Goal: Information Seeking & Learning: Learn about a topic

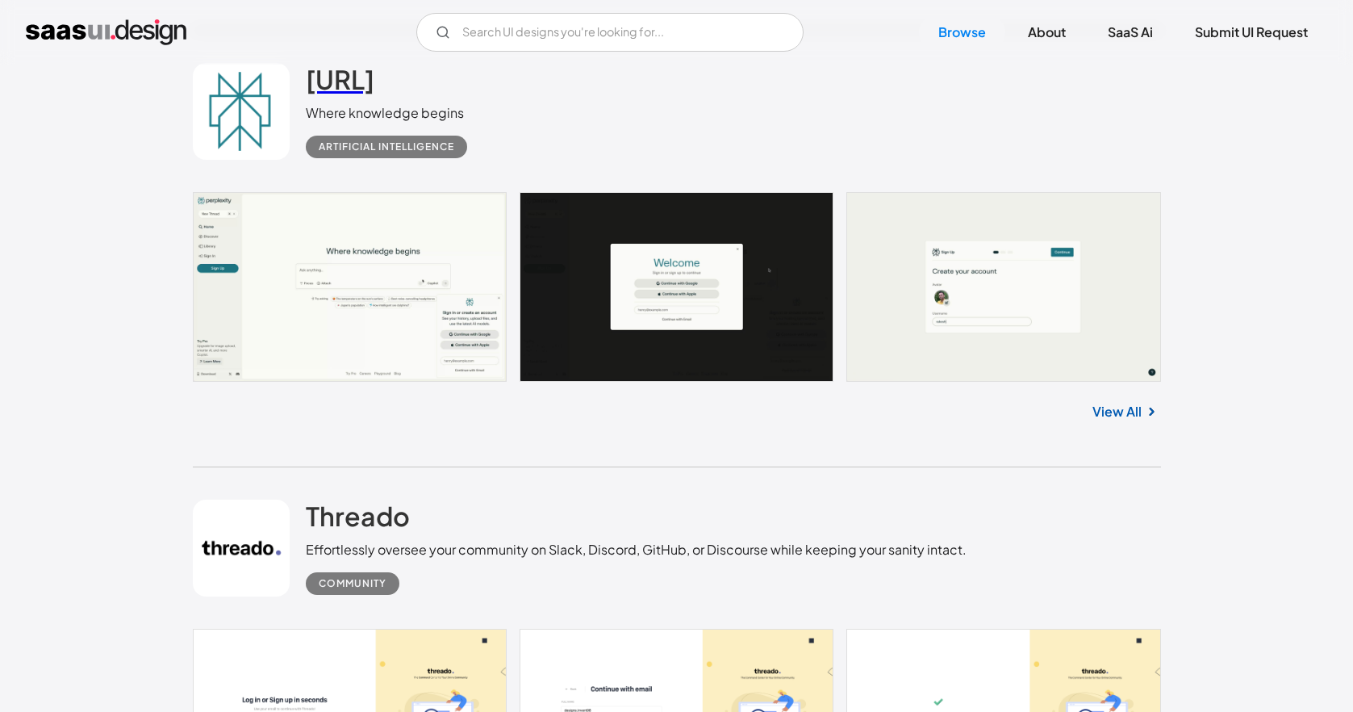
scroll to position [2843, 0]
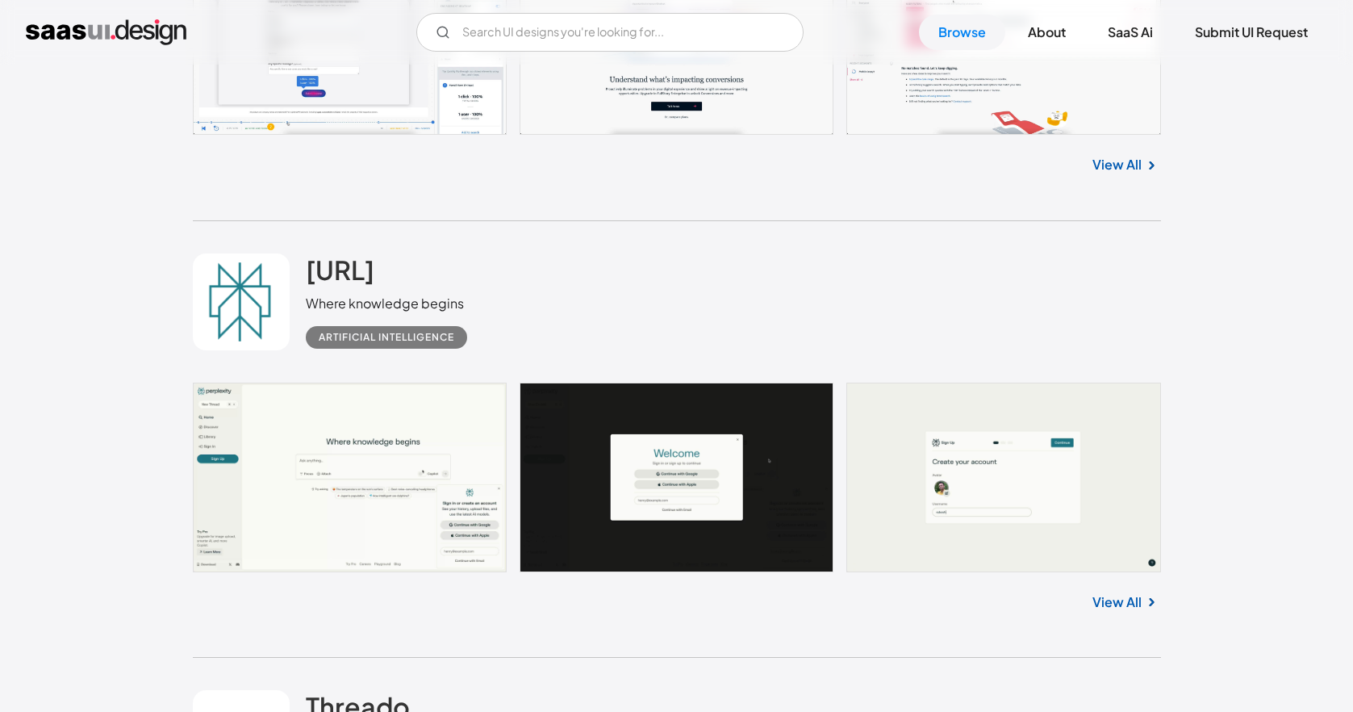
click at [299, 275] on div "Perplexity.ai Where knowledge begins Artificial Intelligence" at bounding box center [677, 301] width 968 height 161
click at [374, 260] on h2 "[URL]" at bounding box center [340, 269] width 69 height 32
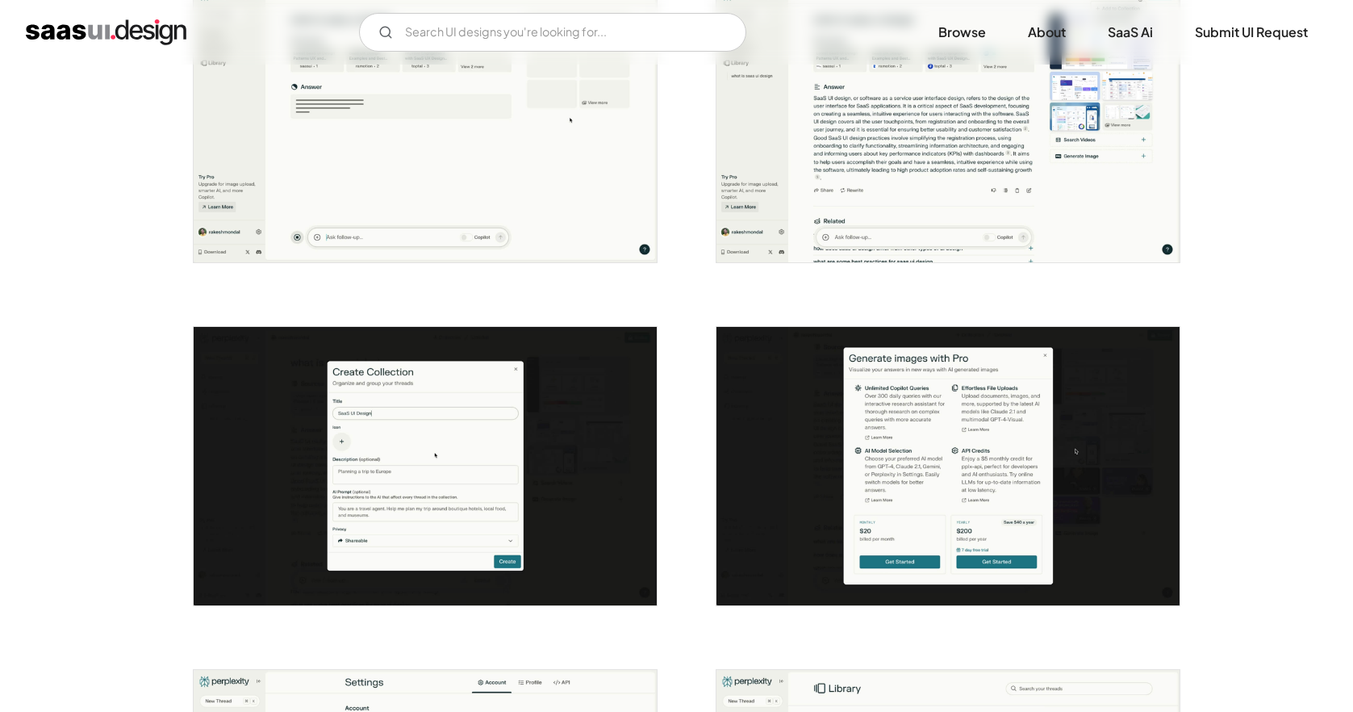
scroll to position [1947, 0]
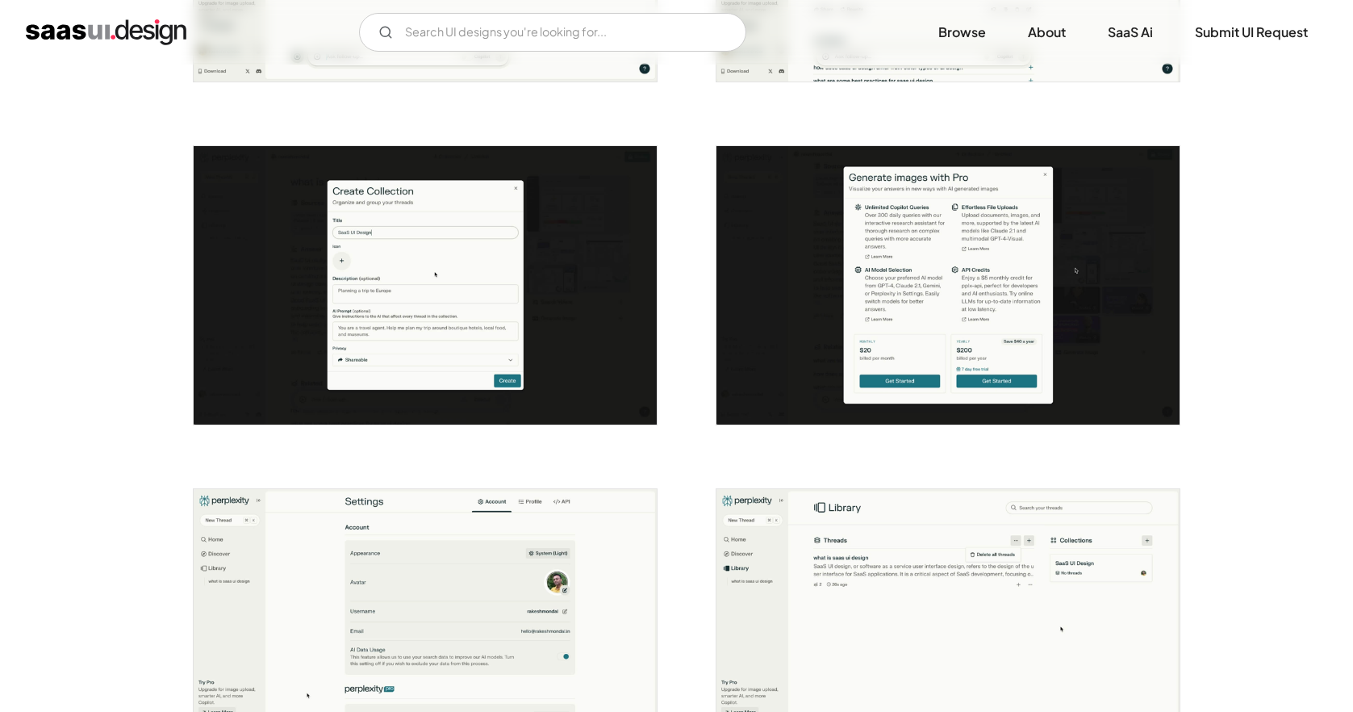
click at [532, 253] on img "open lightbox" at bounding box center [425, 285] width 463 height 278
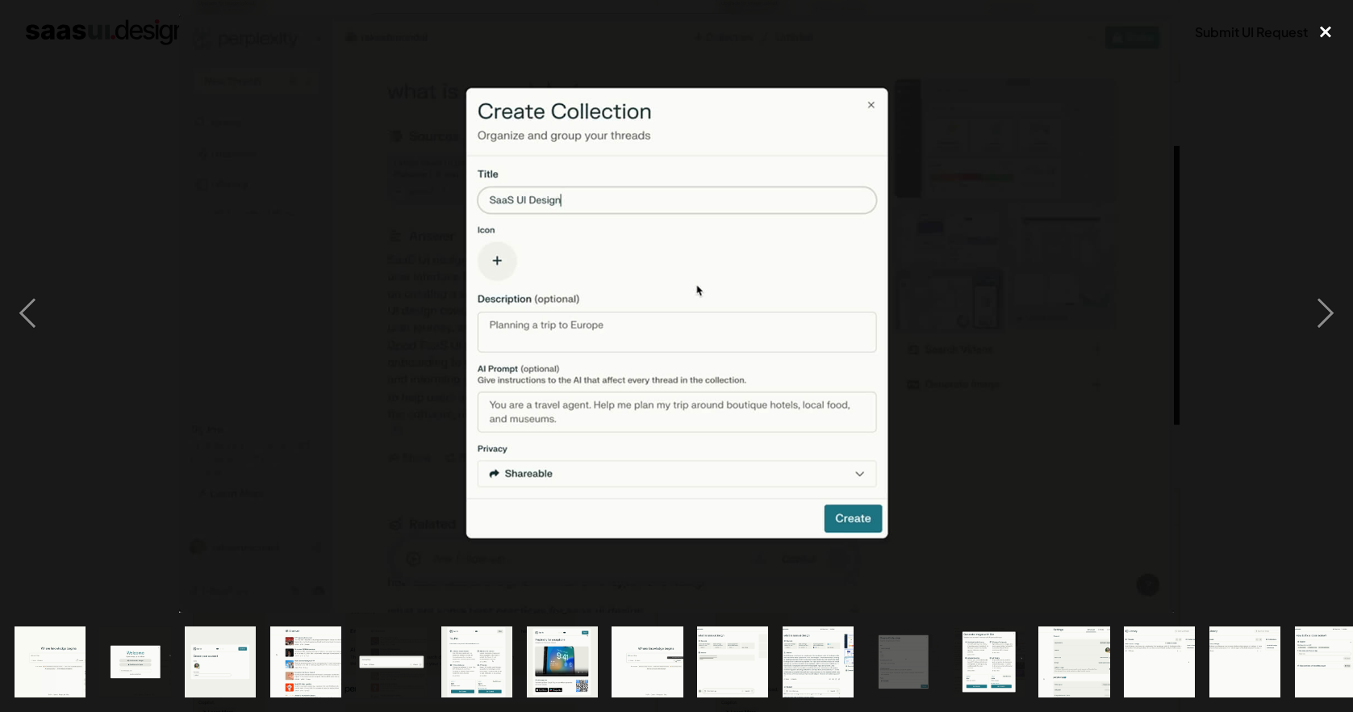
click at [1325, 33] on div "close lightbox" at bounding box center [1325, 32] width 55 height 35
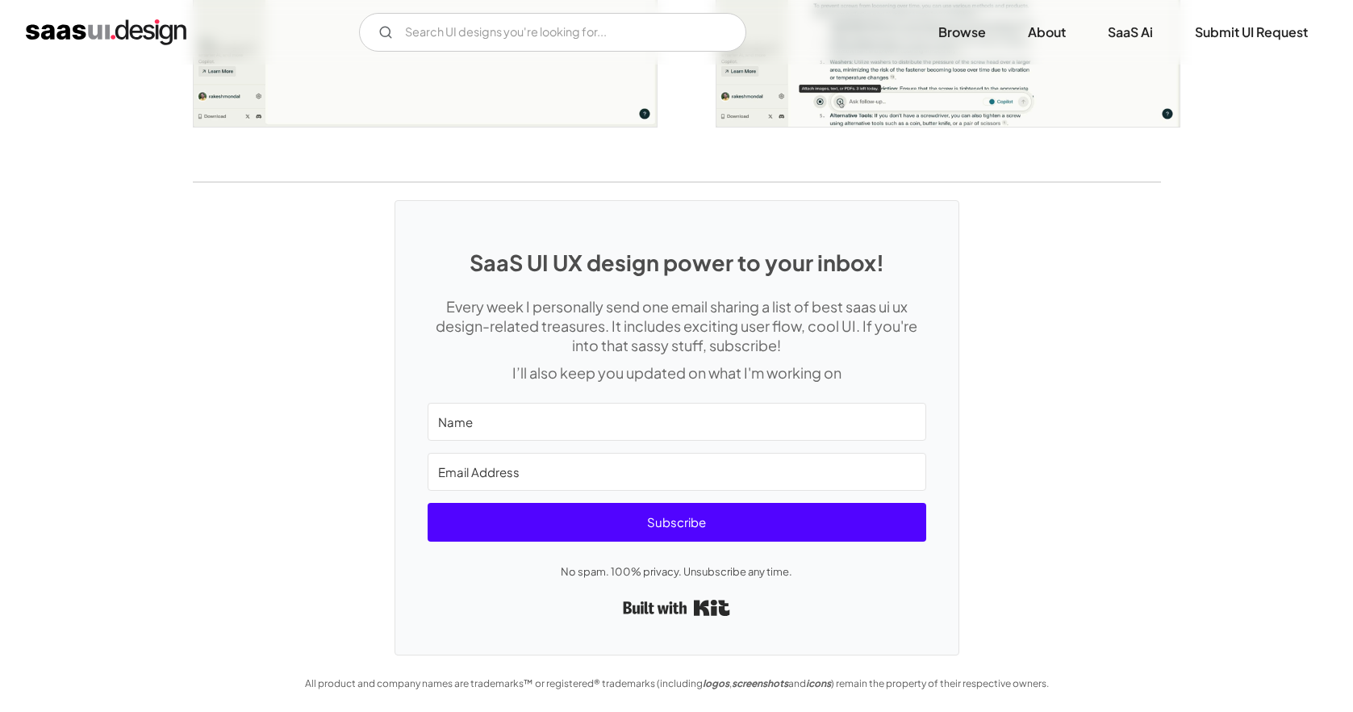
scroll to position [1647, 0]
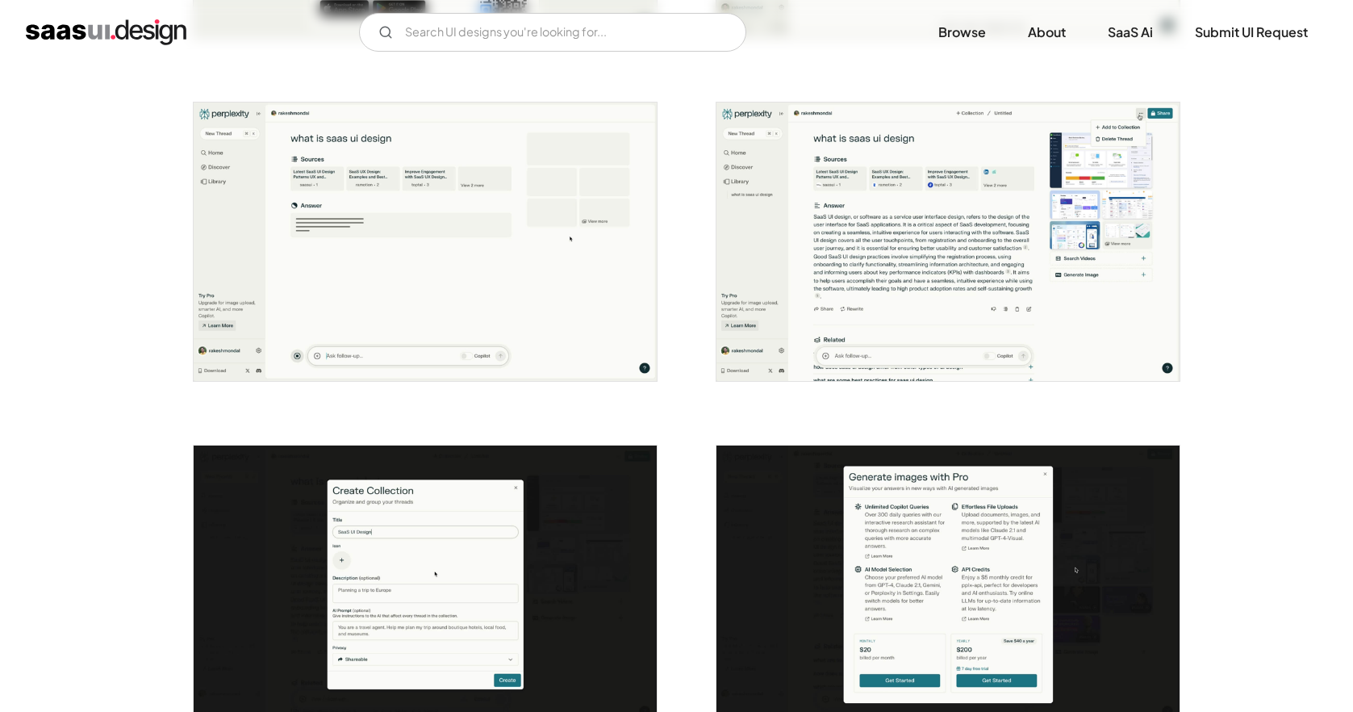
click at [860, 244] on img "open lightbox" at bounding box center [947, 241] width 463 height 278
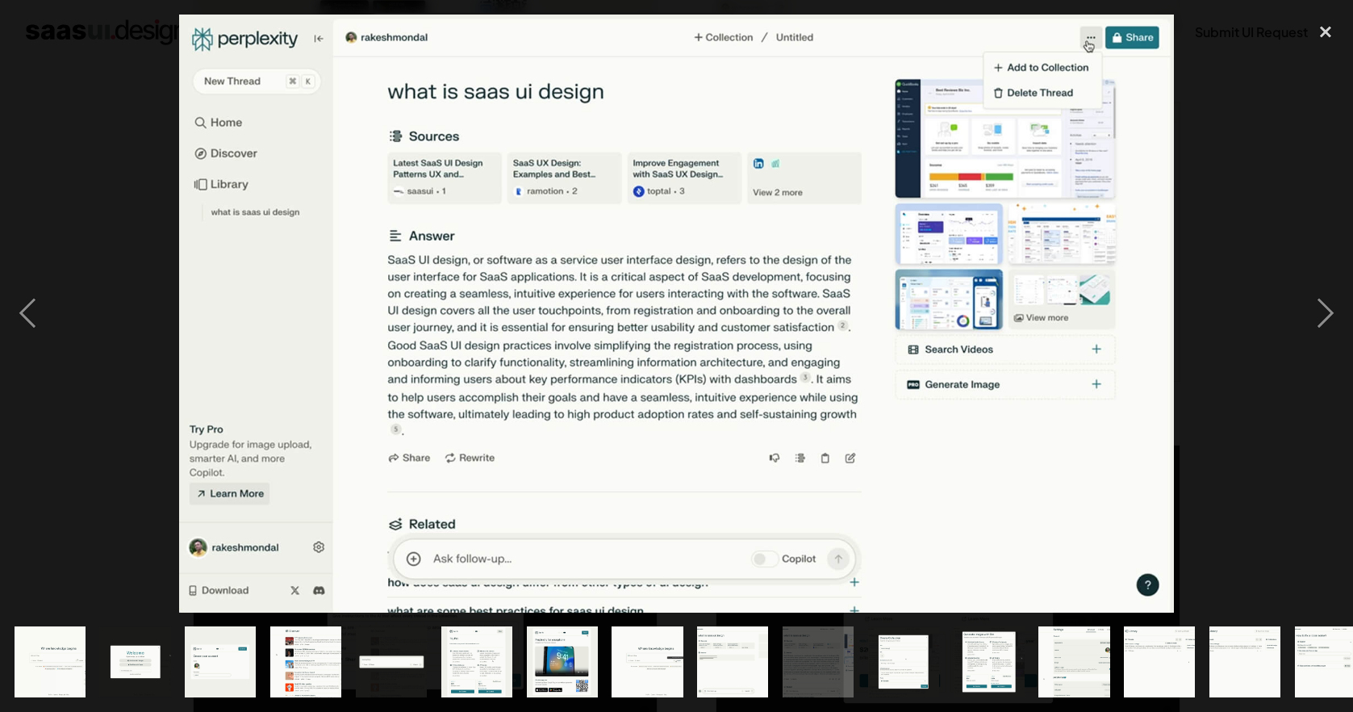
click at [1054, 665] on img "show item 13 of 18" at bounding box center [1074, 661] width 119 height 71
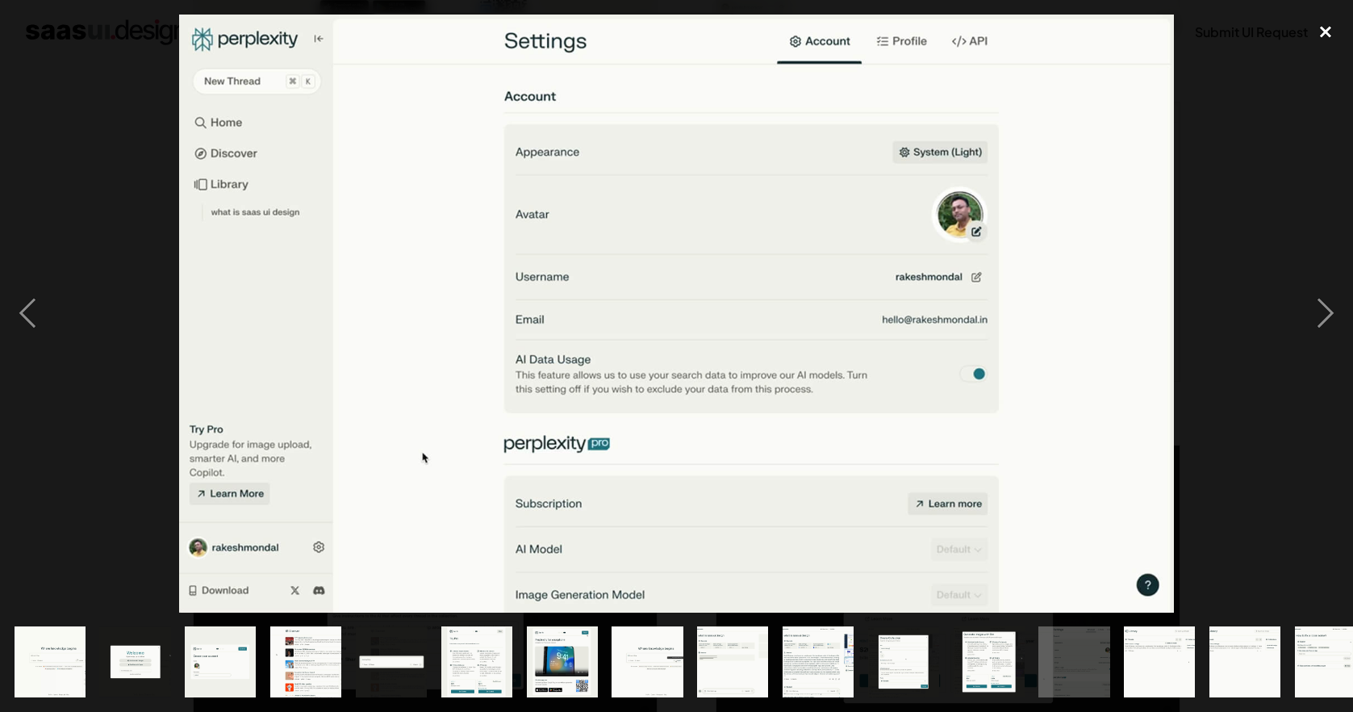
click at [1313, 31] on div "close lightbox" at bounding box center [1325, 32] width 55 height 35
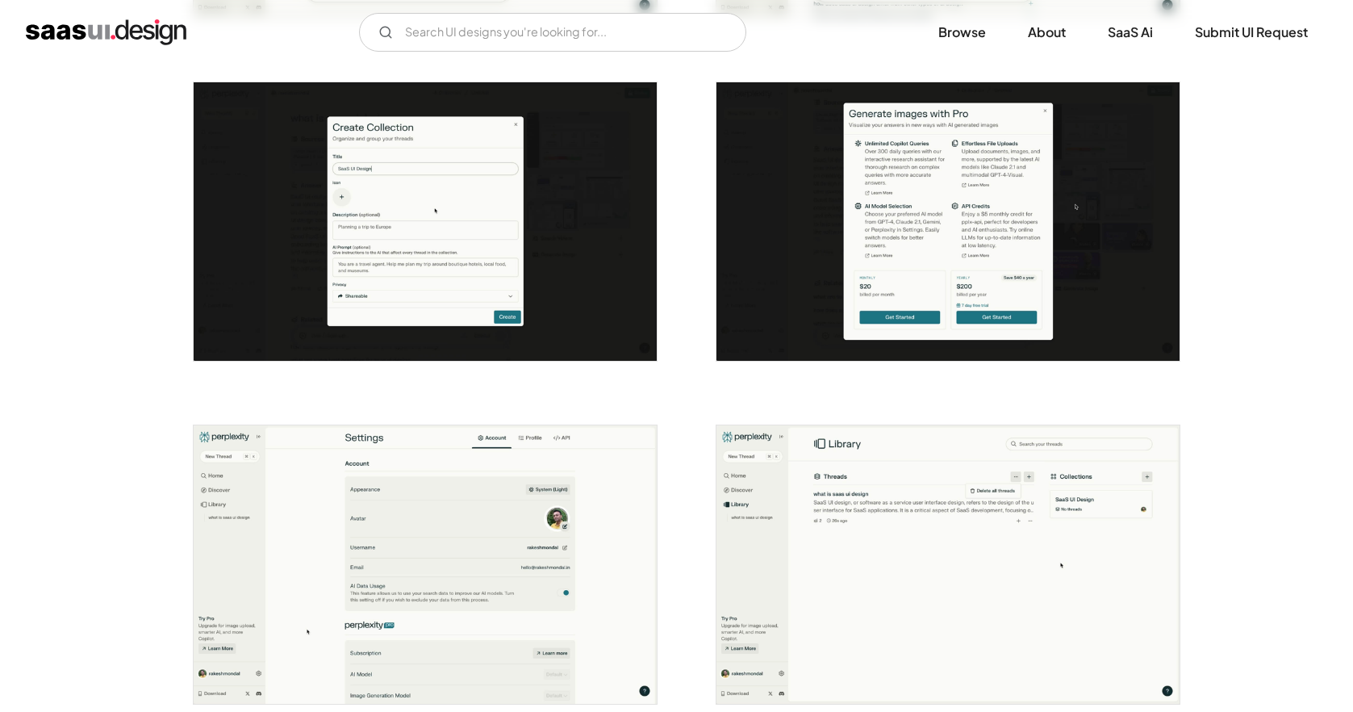
scroll to position [1646, 0]
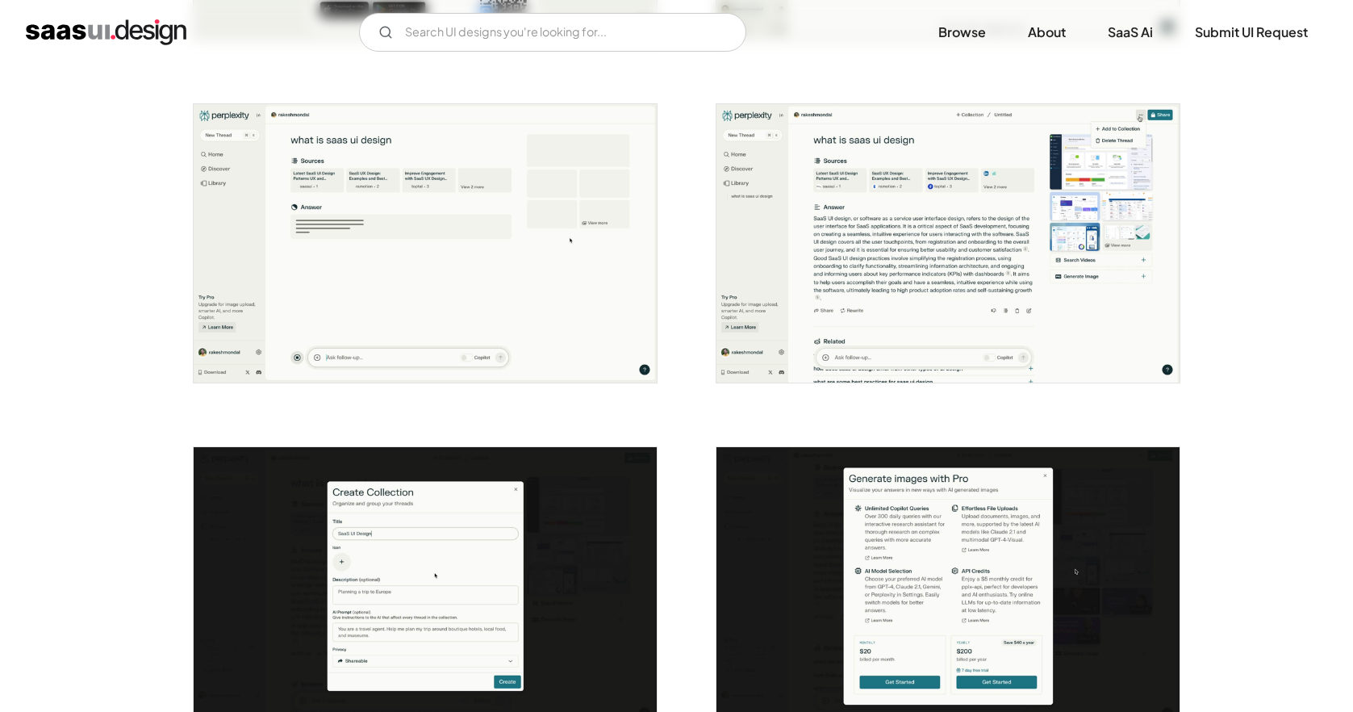
click at [941, 486] on img "open lightbox" at bounding box center [947, 586] width 463 height 278
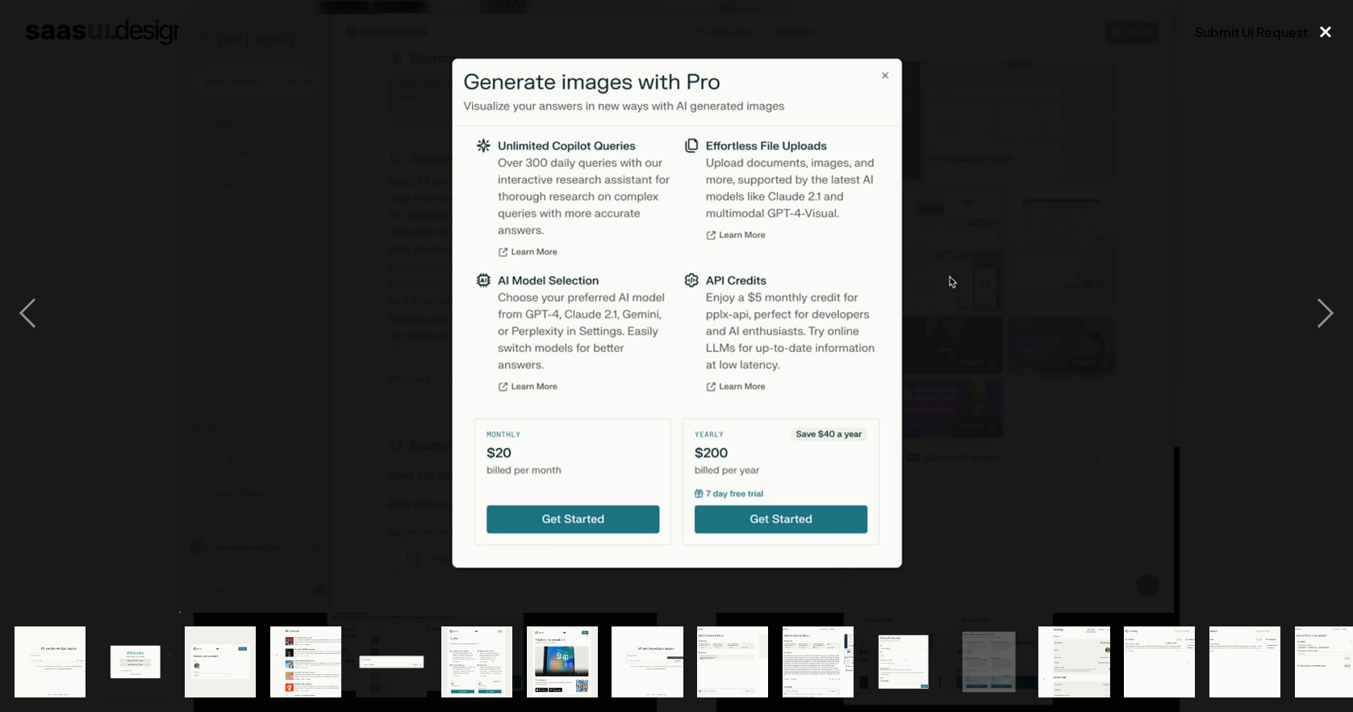
click at [1328, 42] on div "close lightbox" at bounding box center [1325, 32] width 55 height 35
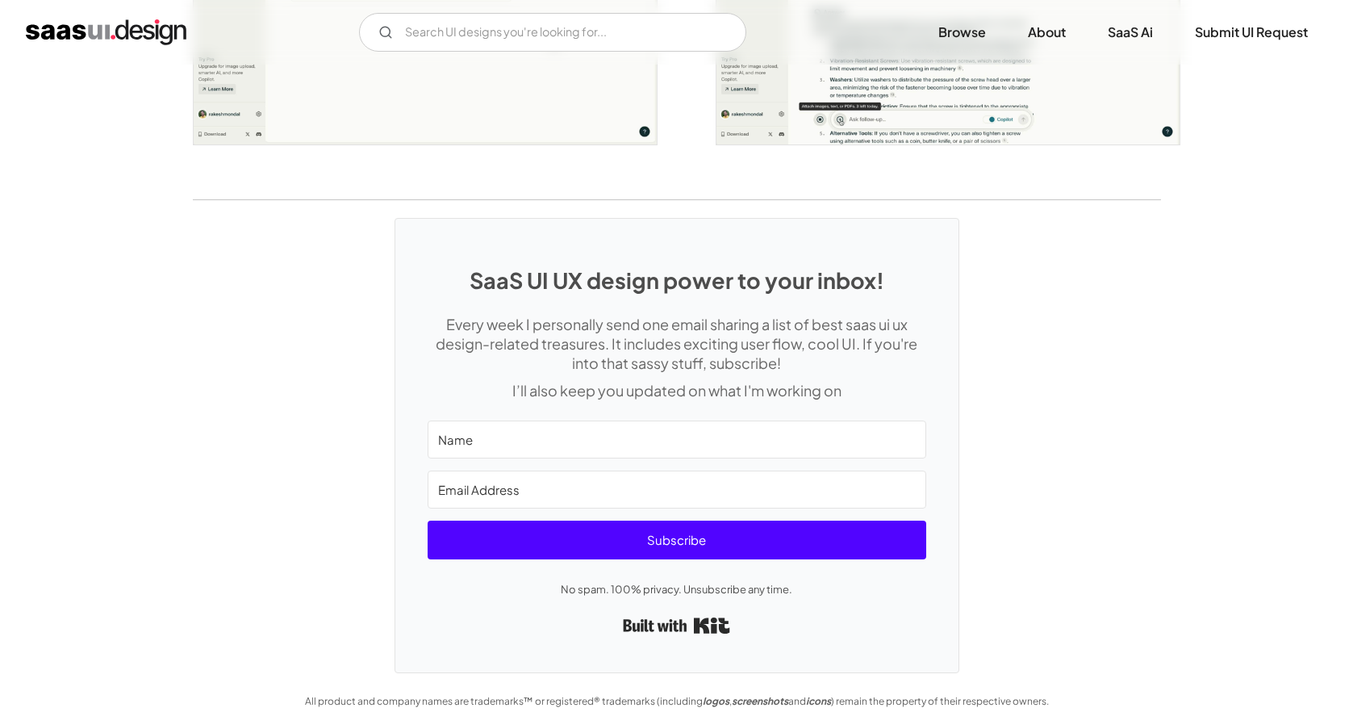
scroll to position [3274, 0]
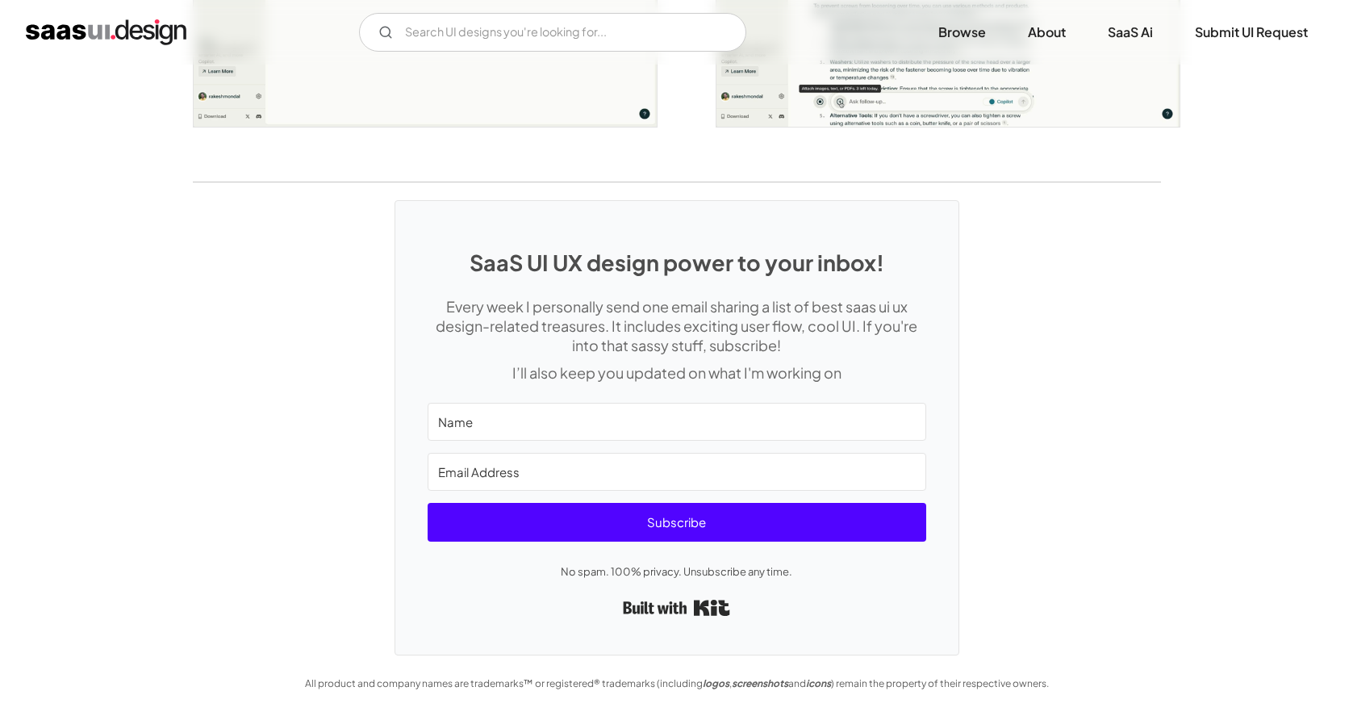
click at [46, 22] on img "home" at bounding box center [106, 32] width 161 height 26
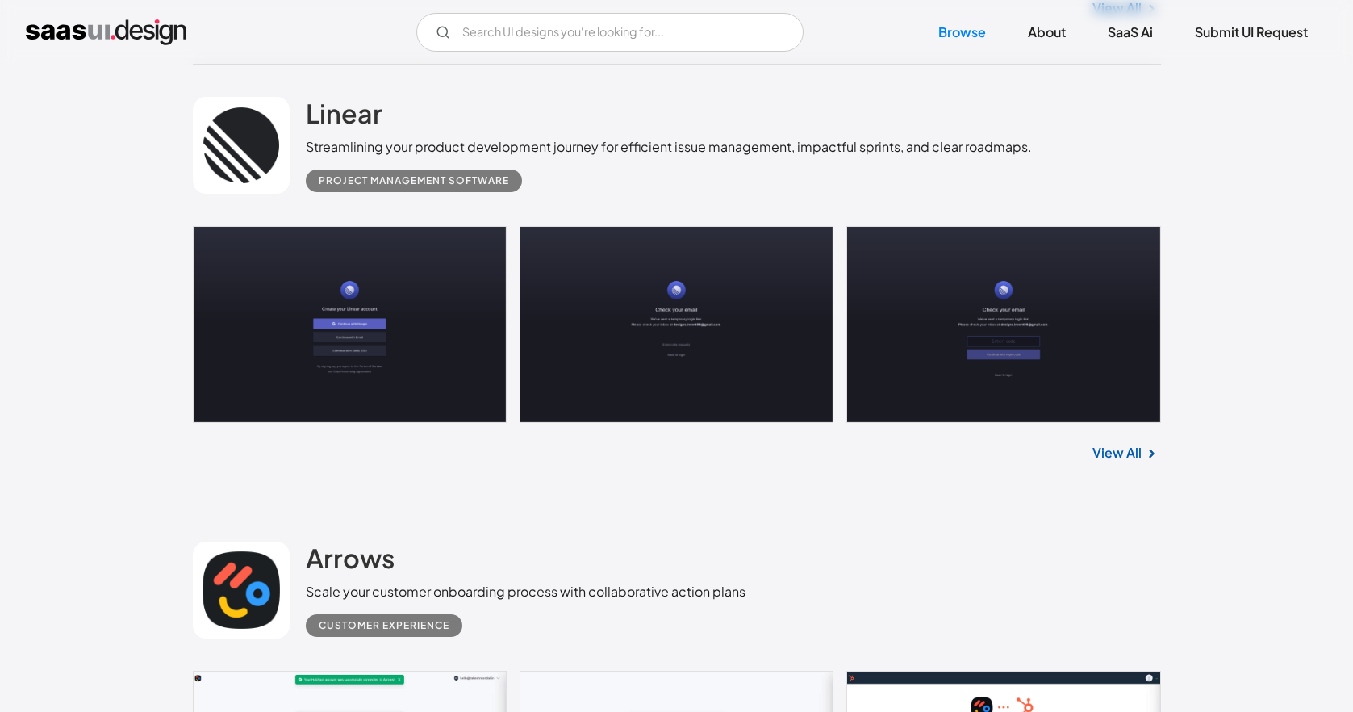
scroll to position [854, 0]
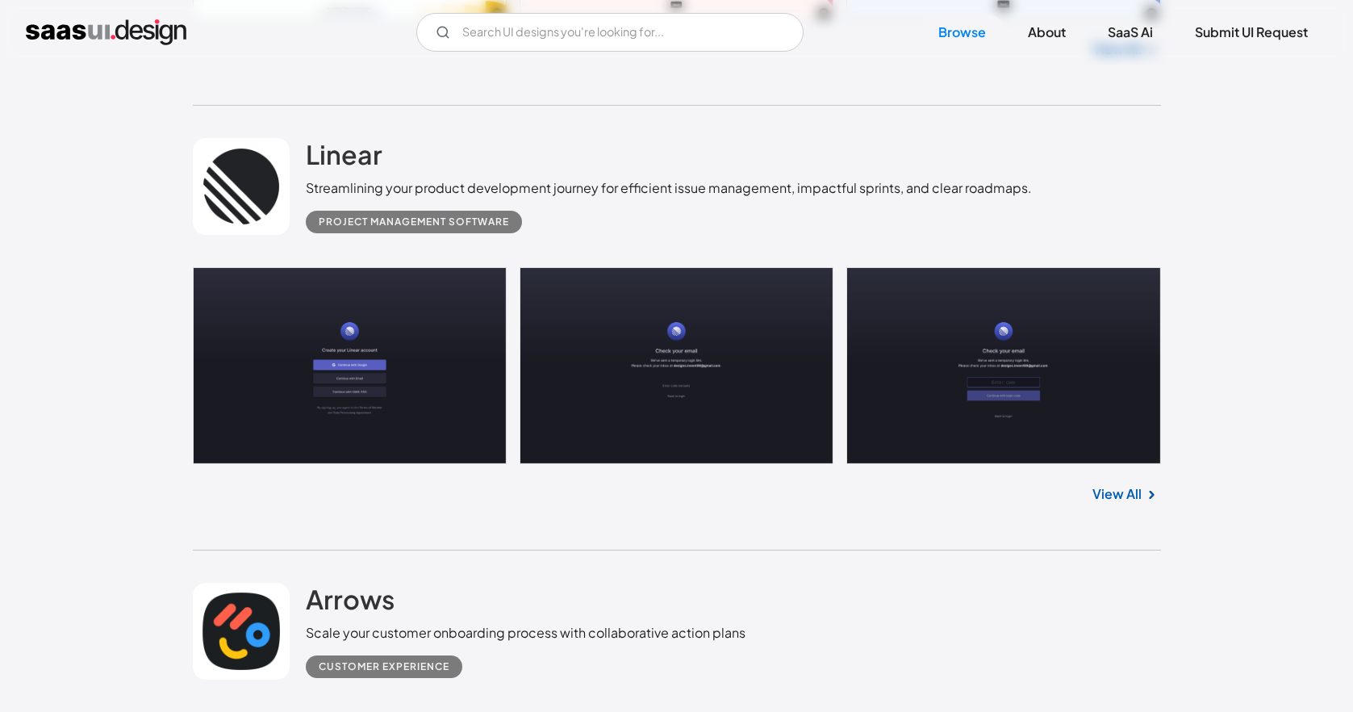
click at [301, 152] on div "Linear Streamlining your product development journey for efficient issue manage…" at bounding box center [677, 186] width 968 height 161
click at [358, 224] on div "Project Management Software" at bounding box center [414, 221] width 190 height 19
click at [352, 145] on h2 "Linear" at bounding box center [344, 154] width 77 height 32
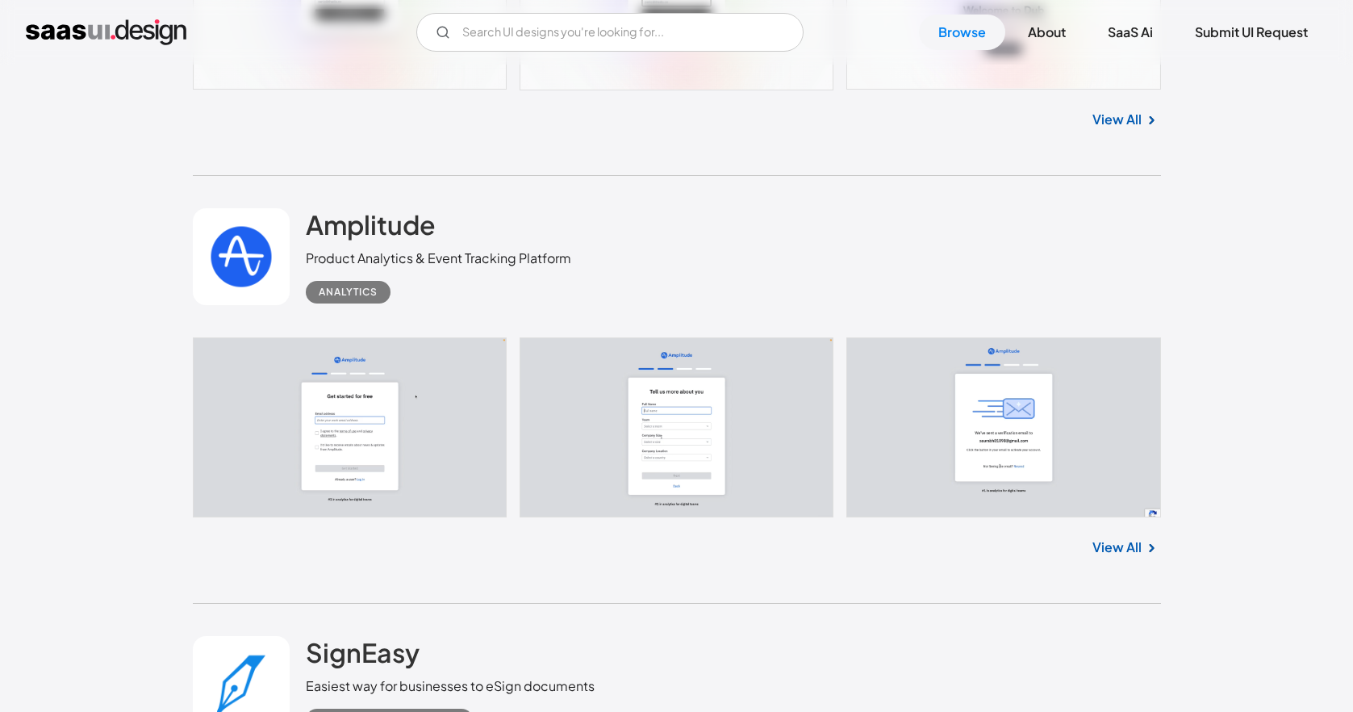
scroll to position [4538, 0]
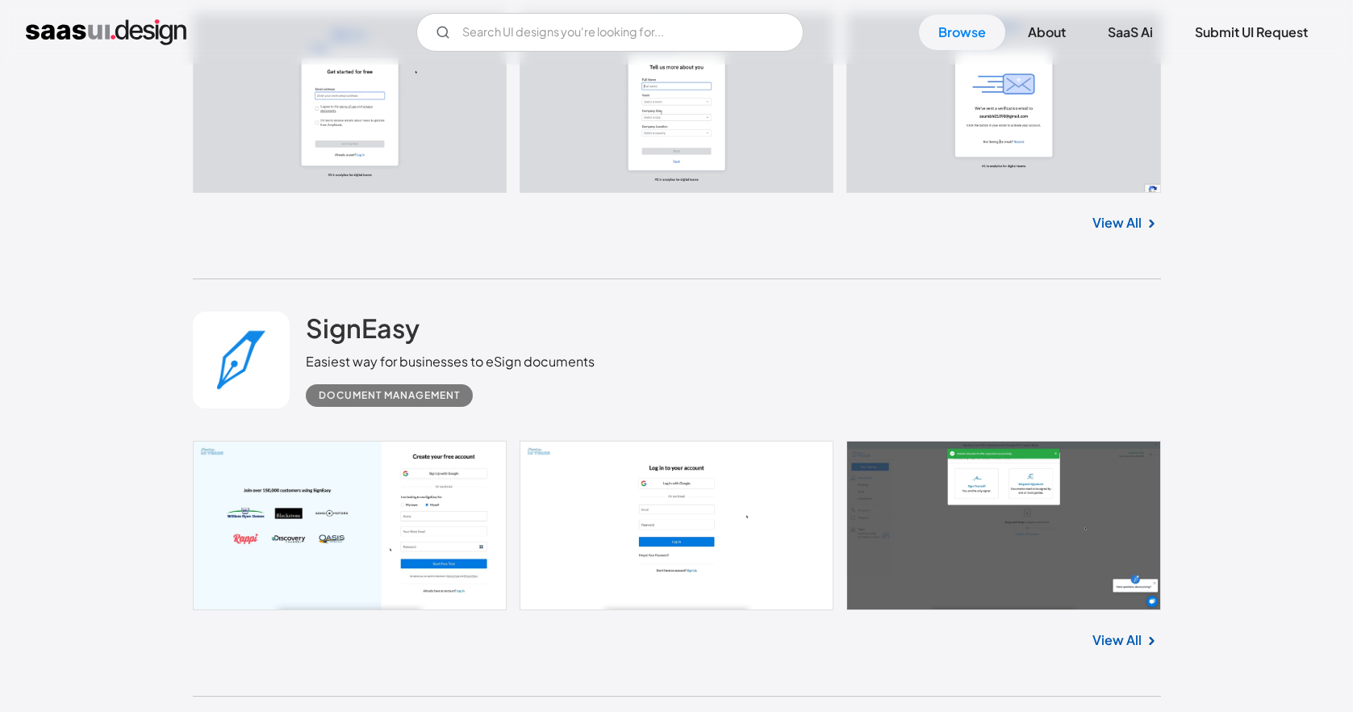
click at [553, 304] on div "SignEasy Easiest way for businesses to eSign documents Document Management" at bounding box center [677, 359] width 968 height 161
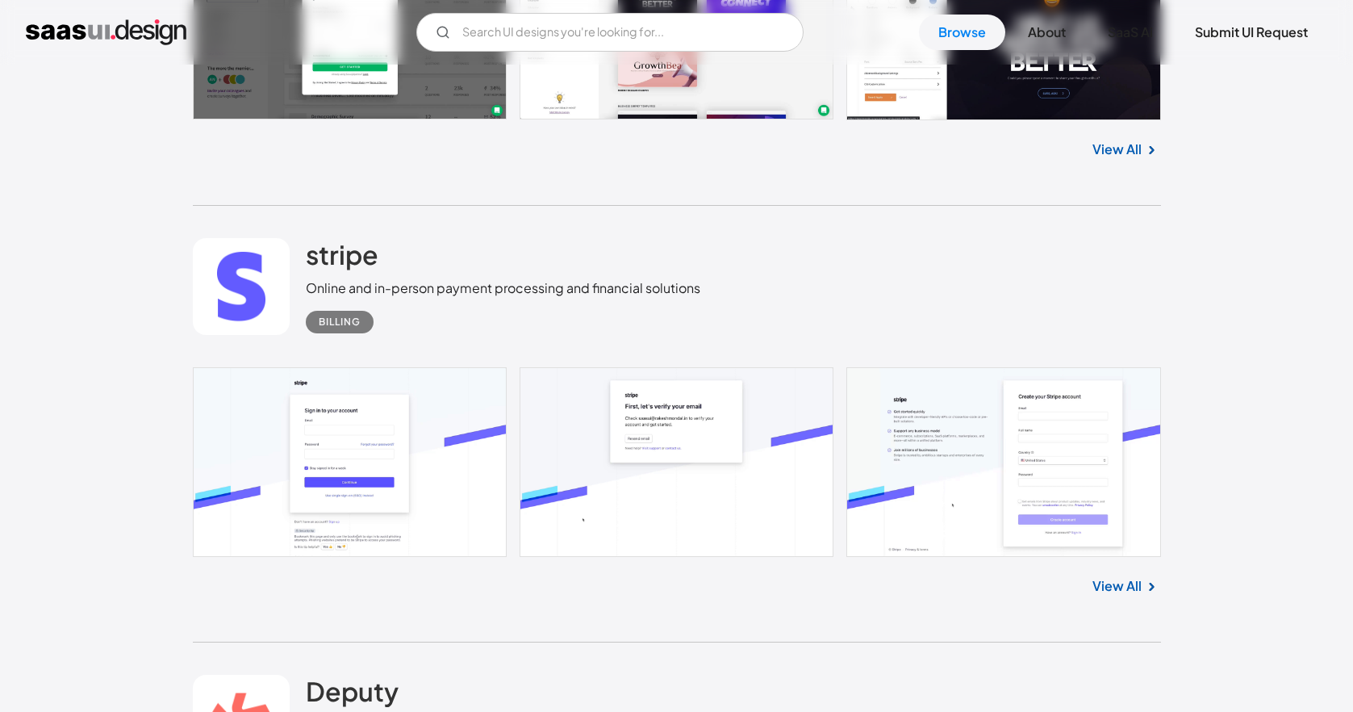
scroll to position [6277, 0]
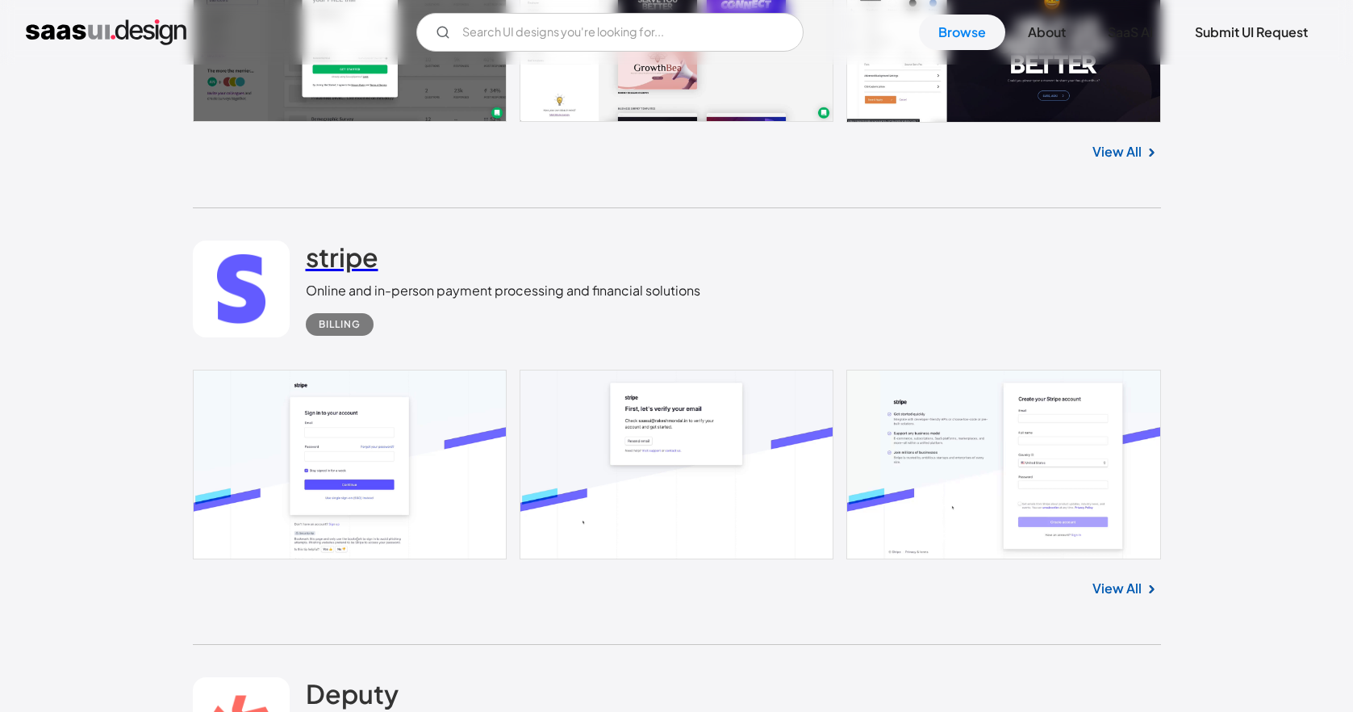
click at [333, 263] on h2 "stripe" at bounding box center [342, 256] width 73 height 32
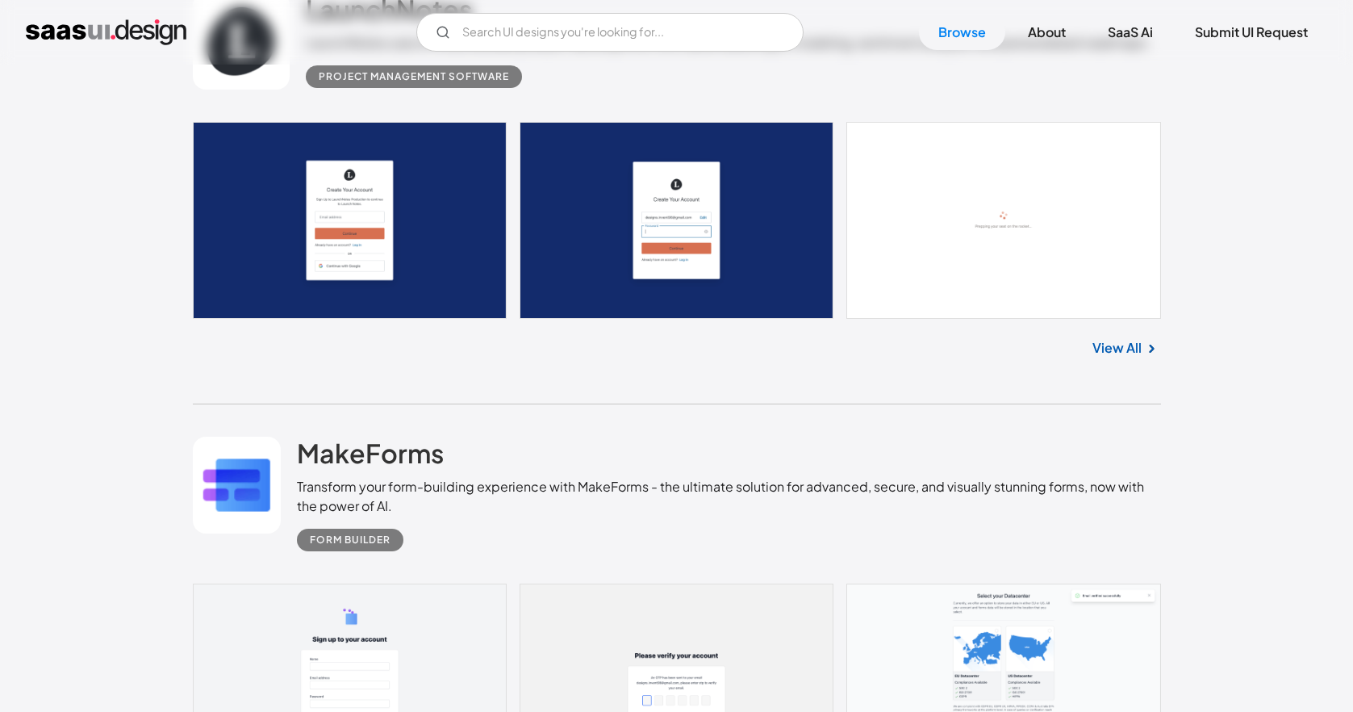
scroll to position [10380, 0]
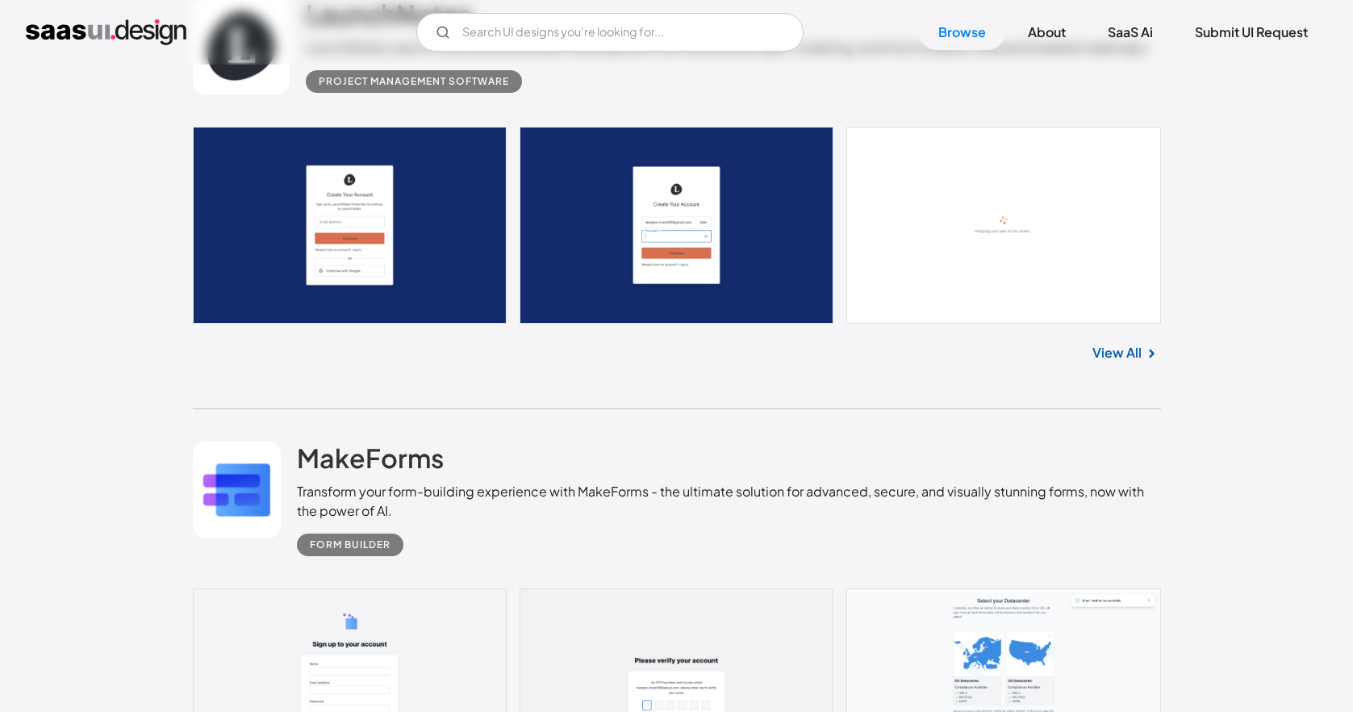
click at [1031, 275] on link at bounding box center [677, 225] width 968 height 197
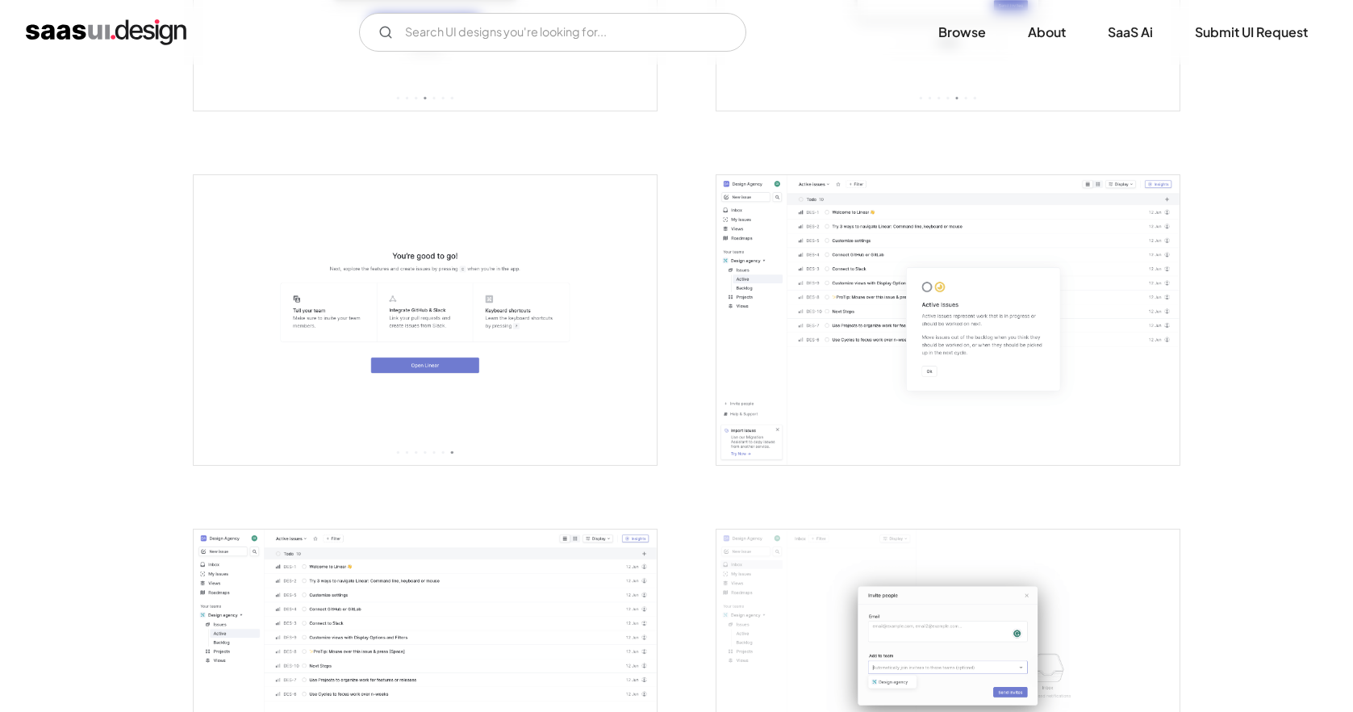
scroll to position [1791, 0]
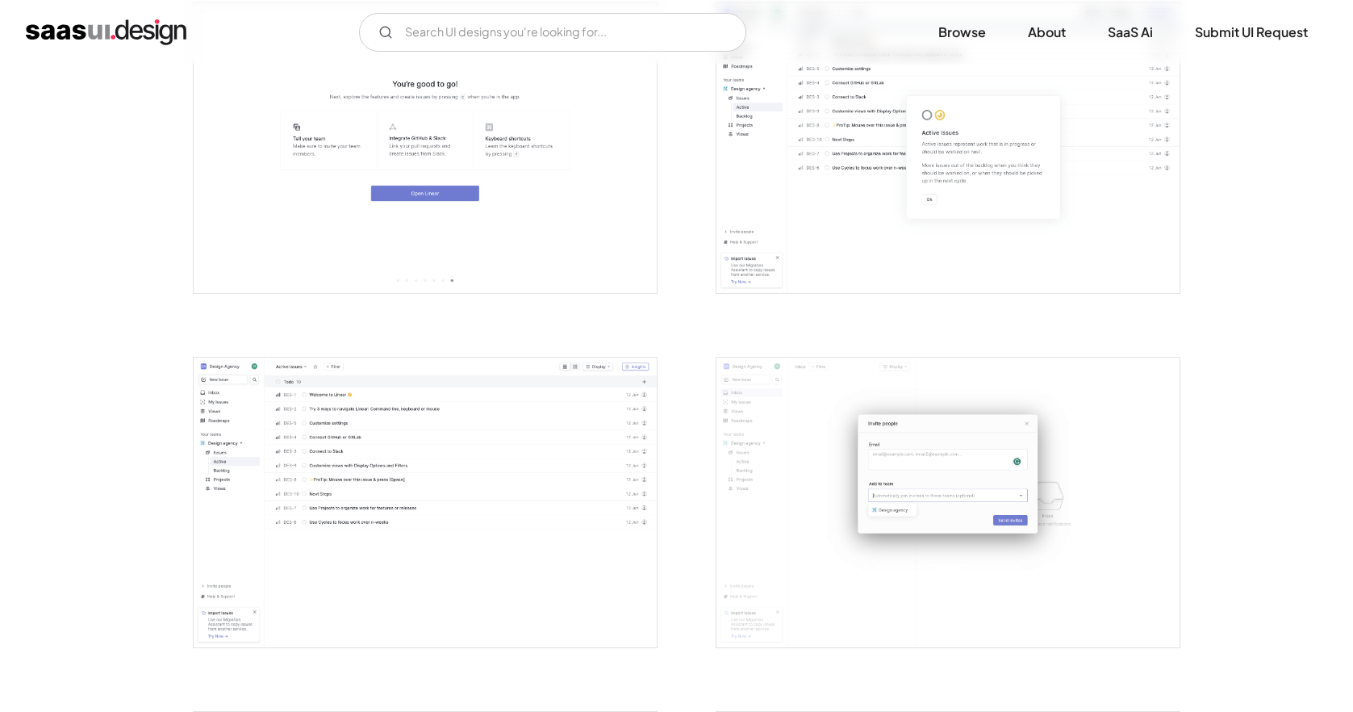
click at [871, 464] on img "open lightbox" at bounding box center [947, 502] width 463 height 290
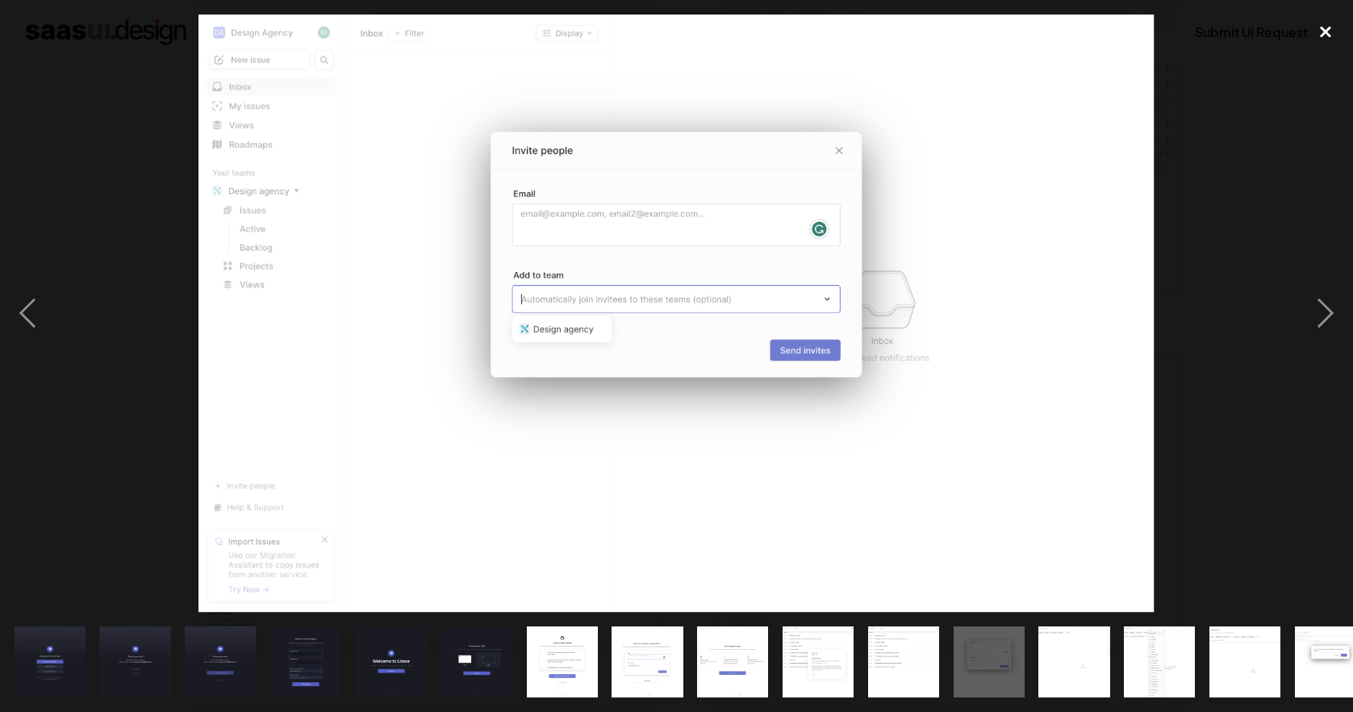
click at [1332, 30] on div "close lightbox" at bounding box center [1325, 32] width 55 height 35
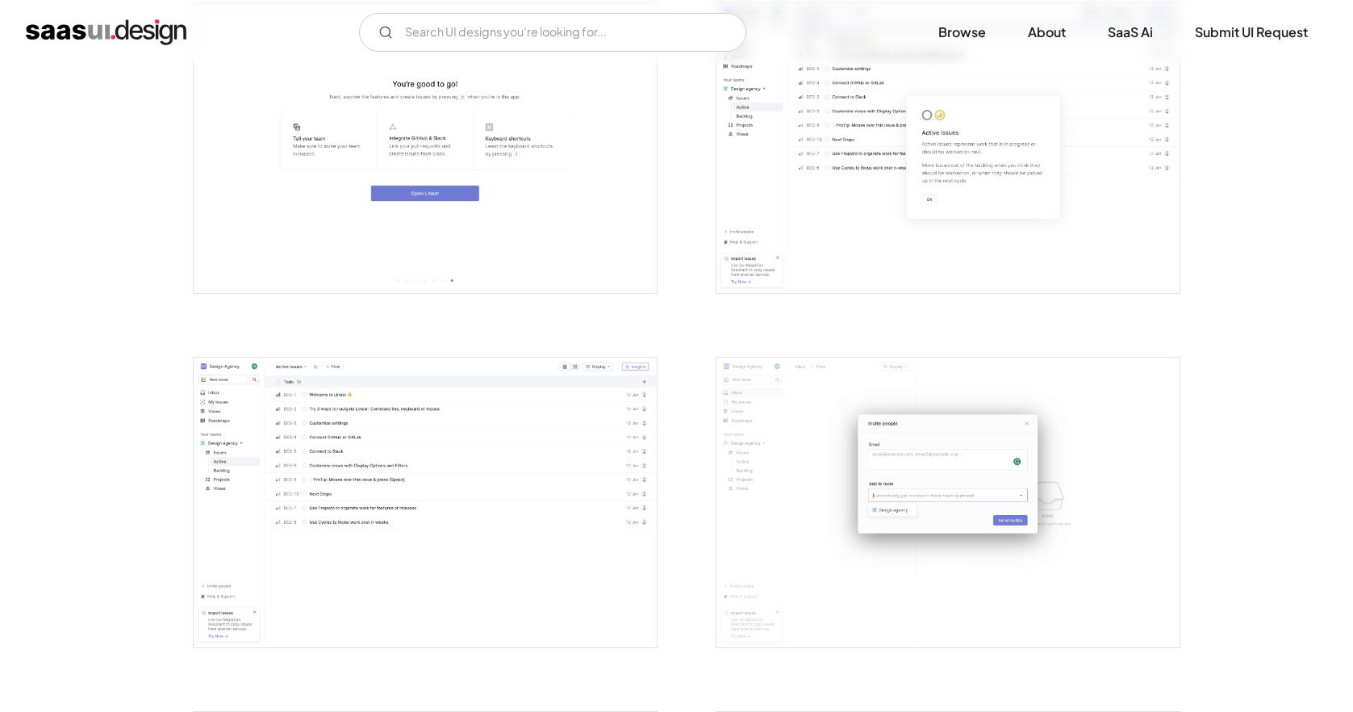
click at [1055, 218] on img "open lightbox" at bounding box center [947, 148] width 463 height 290
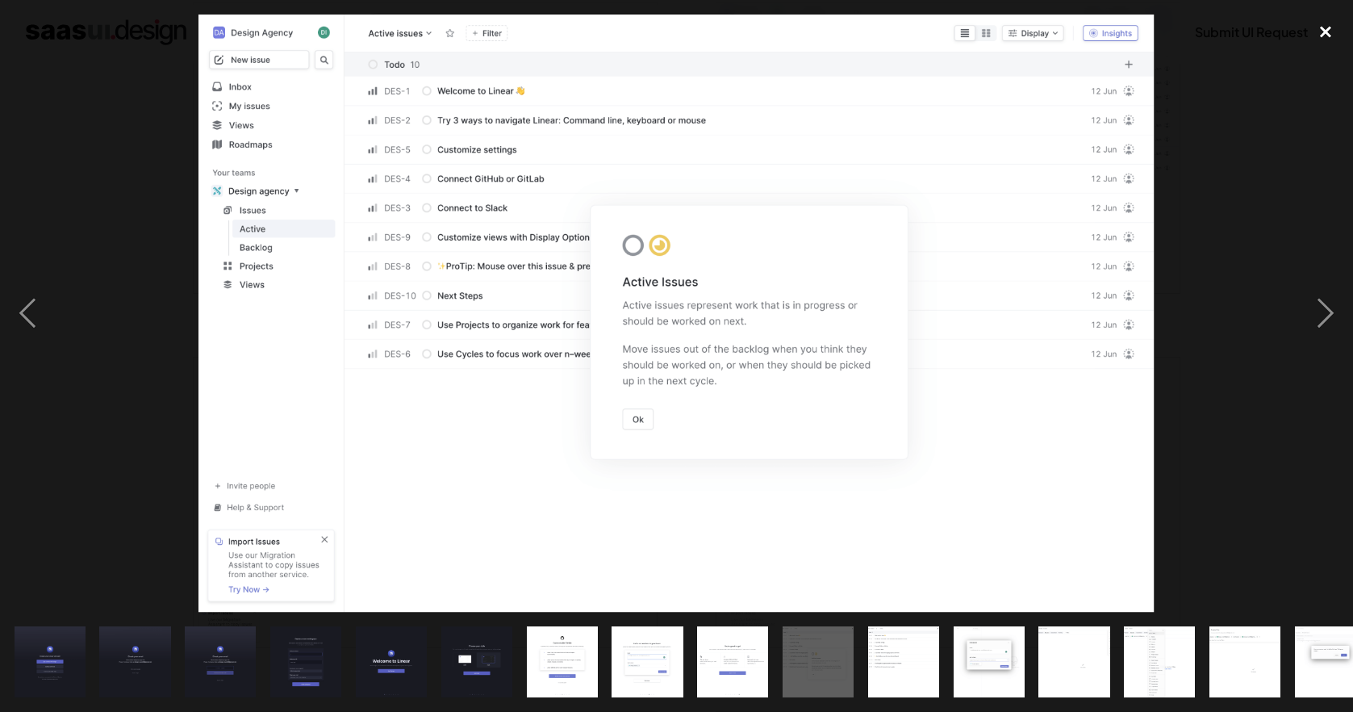
click at [1317, 26] on div "close lightbox" at bounding box center [1325, 32] width 55 height 35
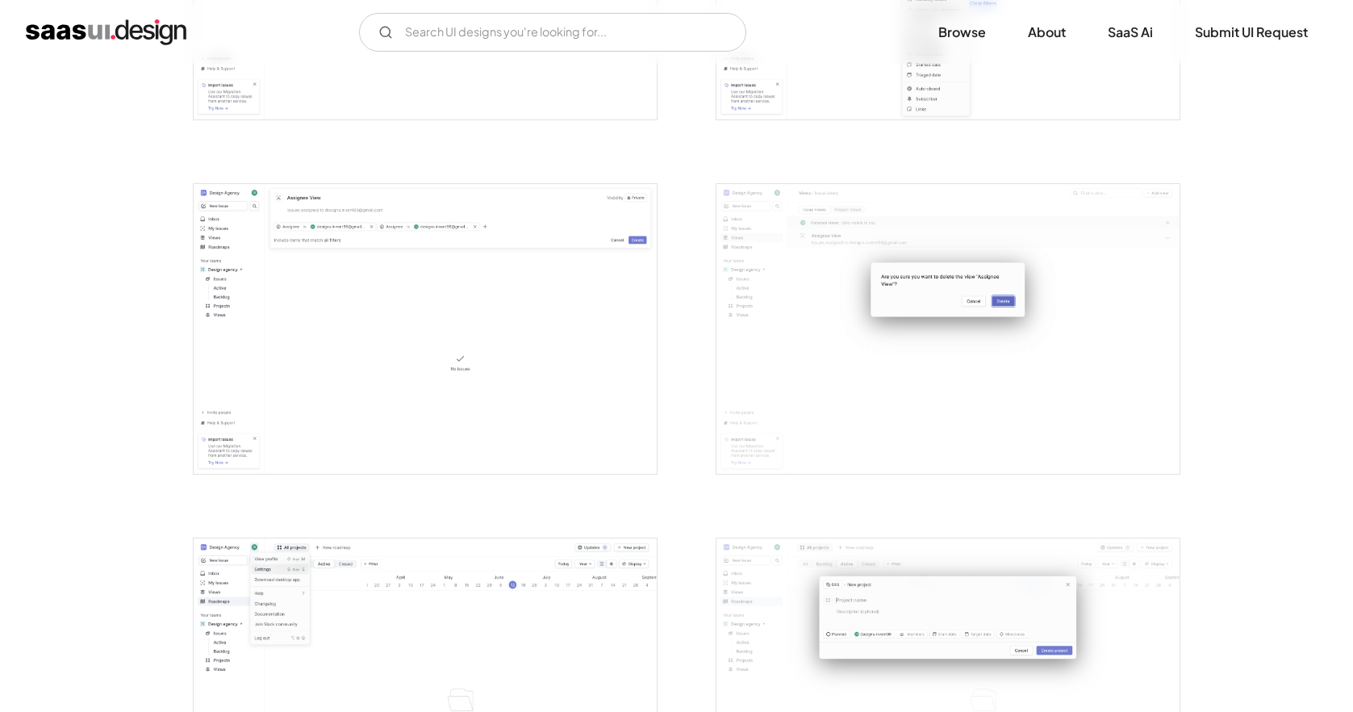
scroll to position [3140, 0]
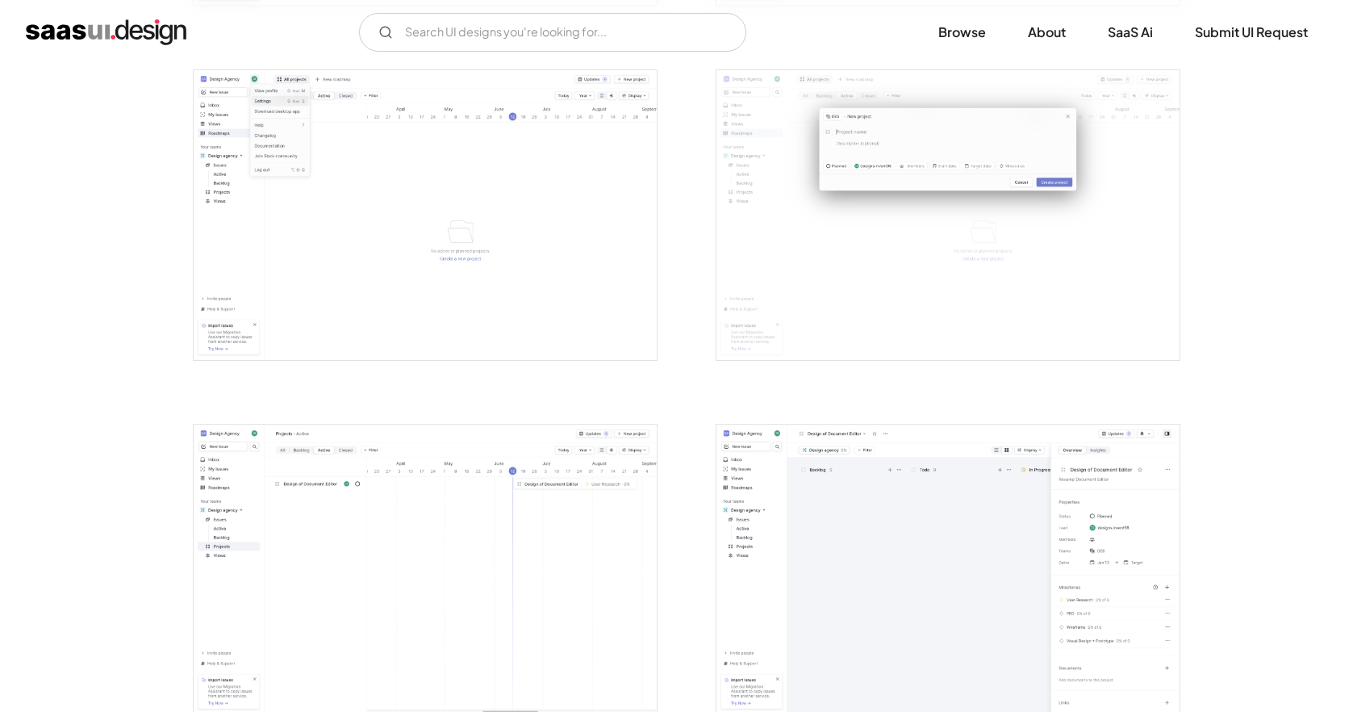
click at [942, 200] on img "open lightbox" at bounding box center [947, 215] width 463 height 290
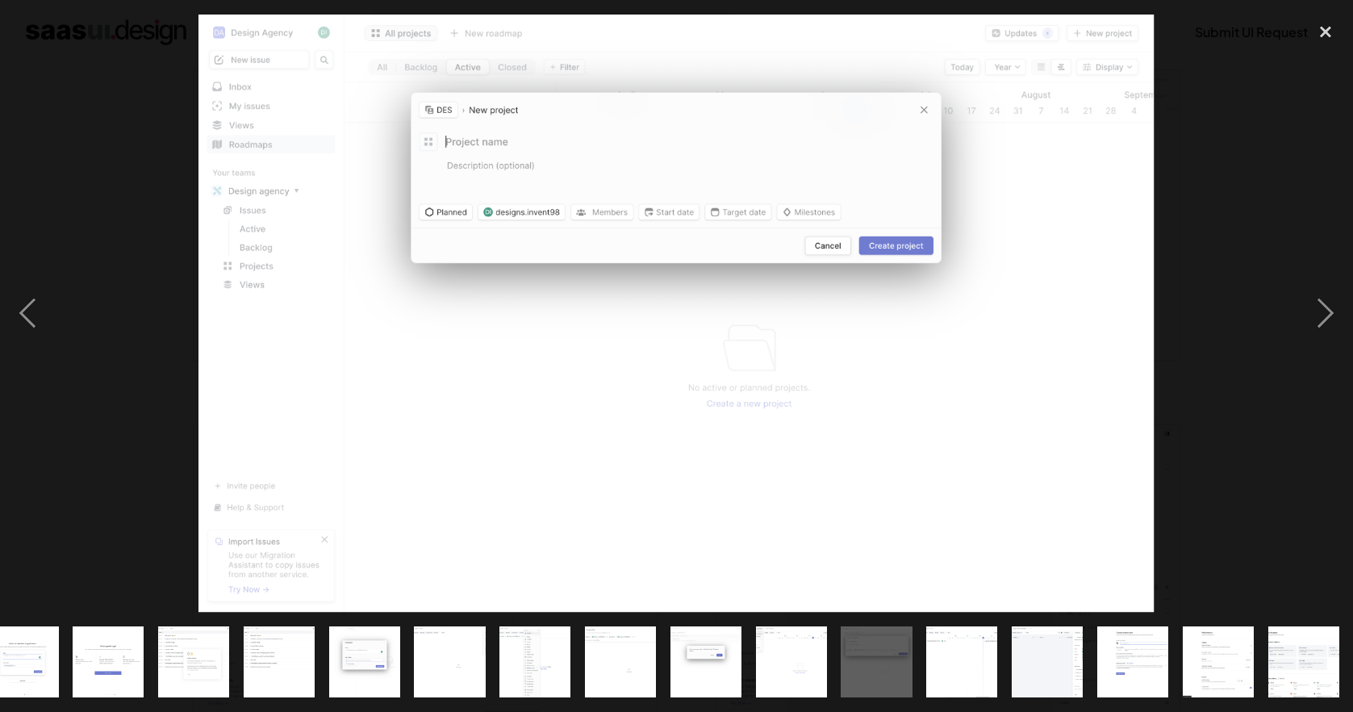
scroll to position [0, 624]
click at [1326, 37] on div "close lightbox" at bounding box center [1325, 32] width 55 height 35
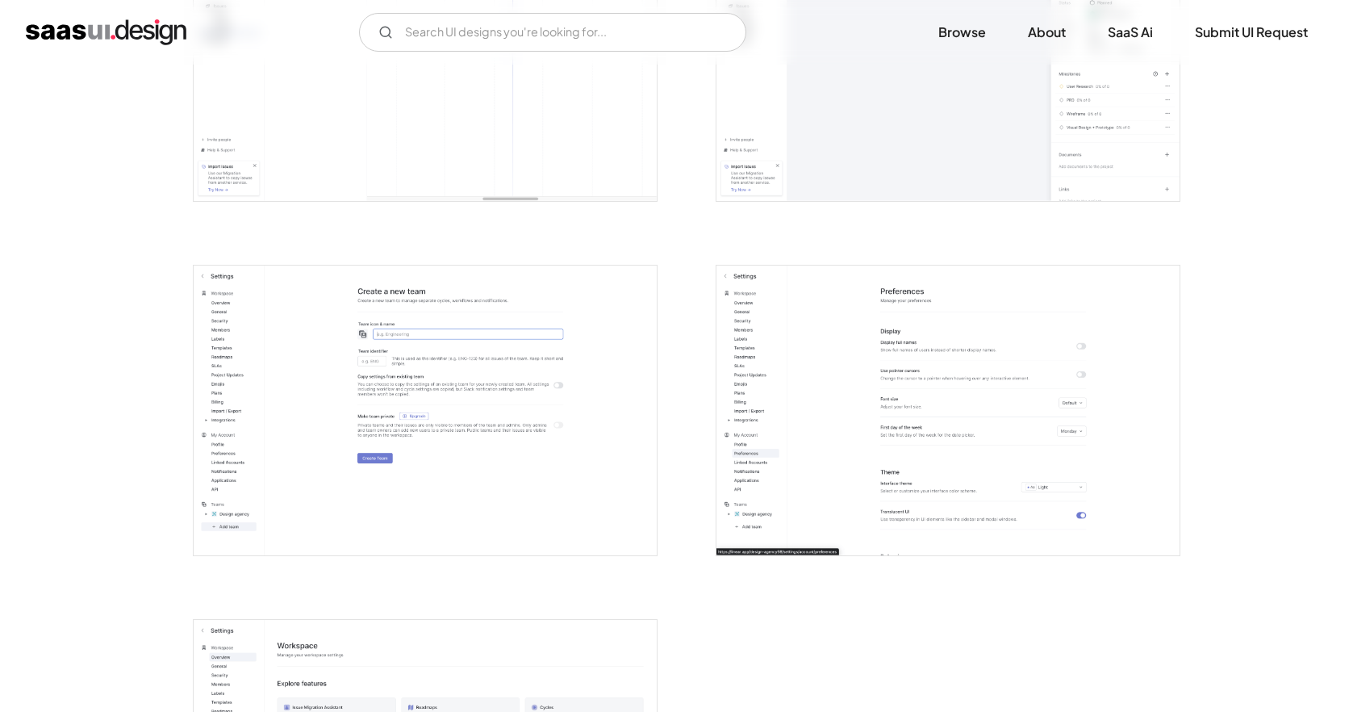
scroll to position [3604, 0]
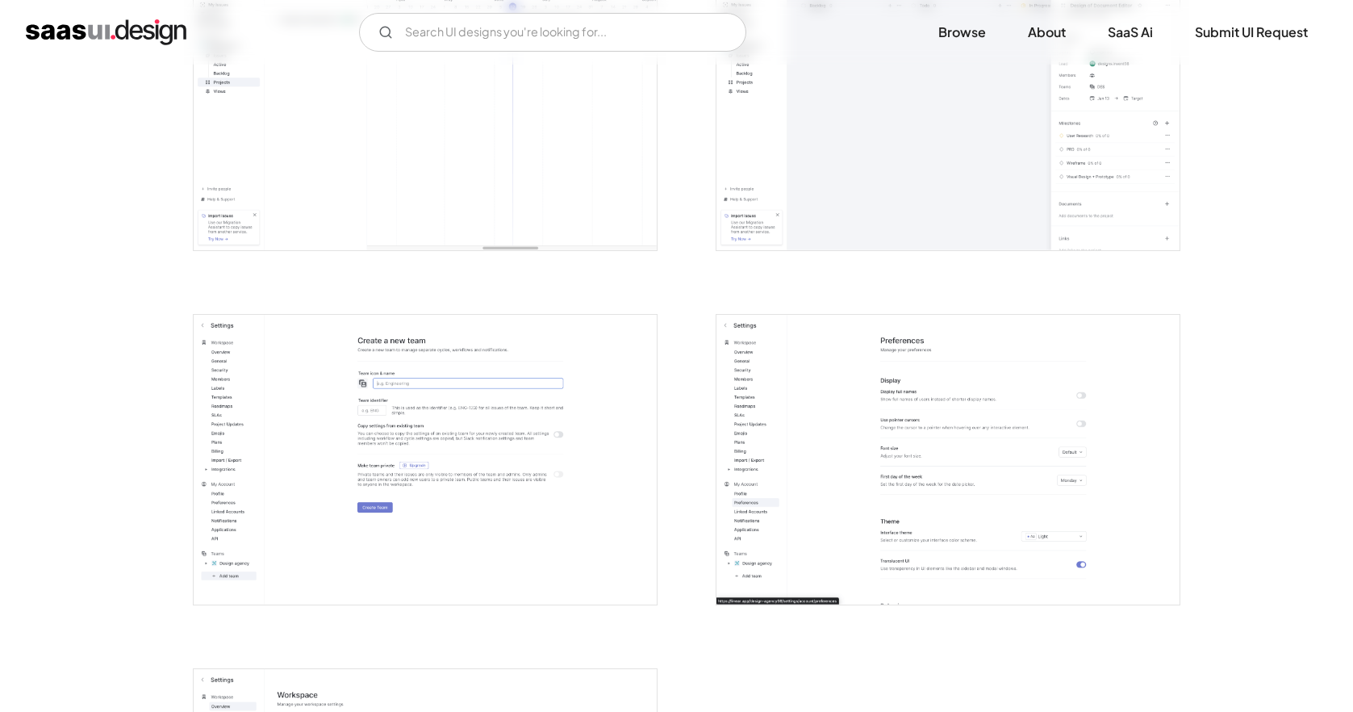
click at [934, 475] on img "open lightbox" at bounding box center [947, 460] width 463 height 290
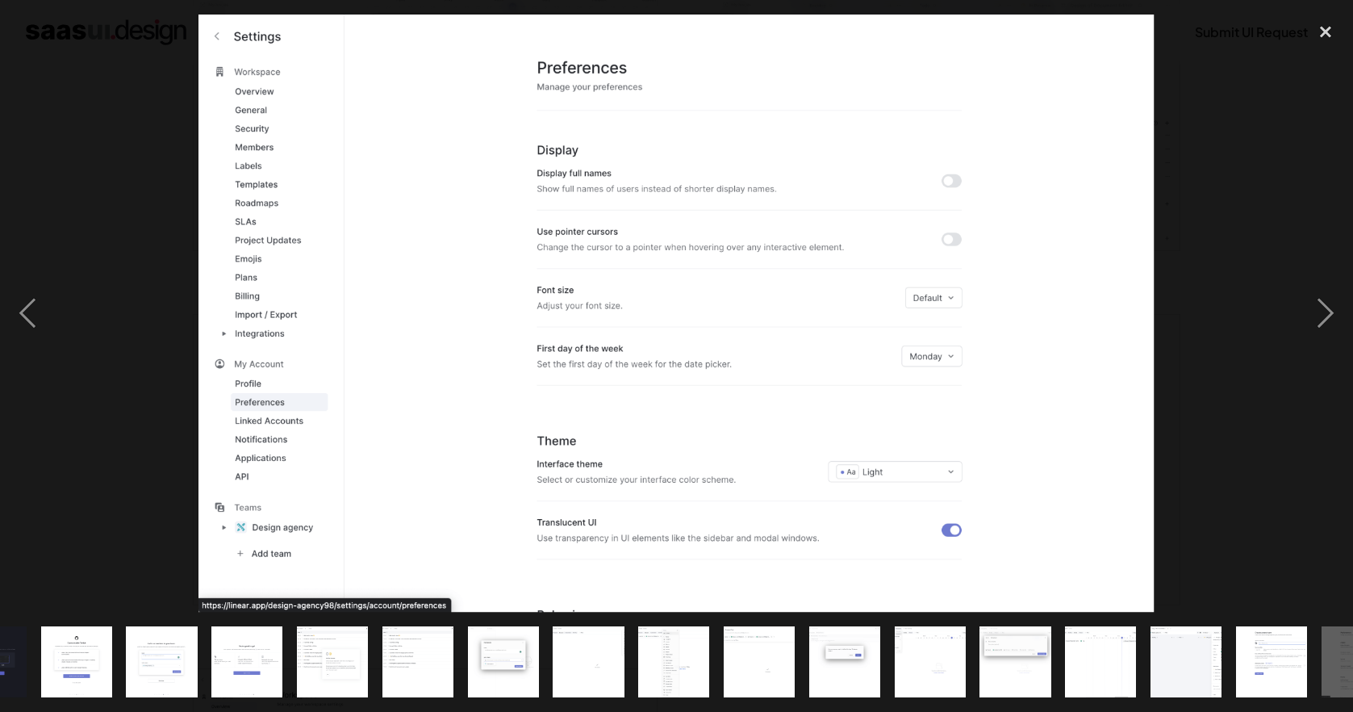
scroll to position [0, 624]
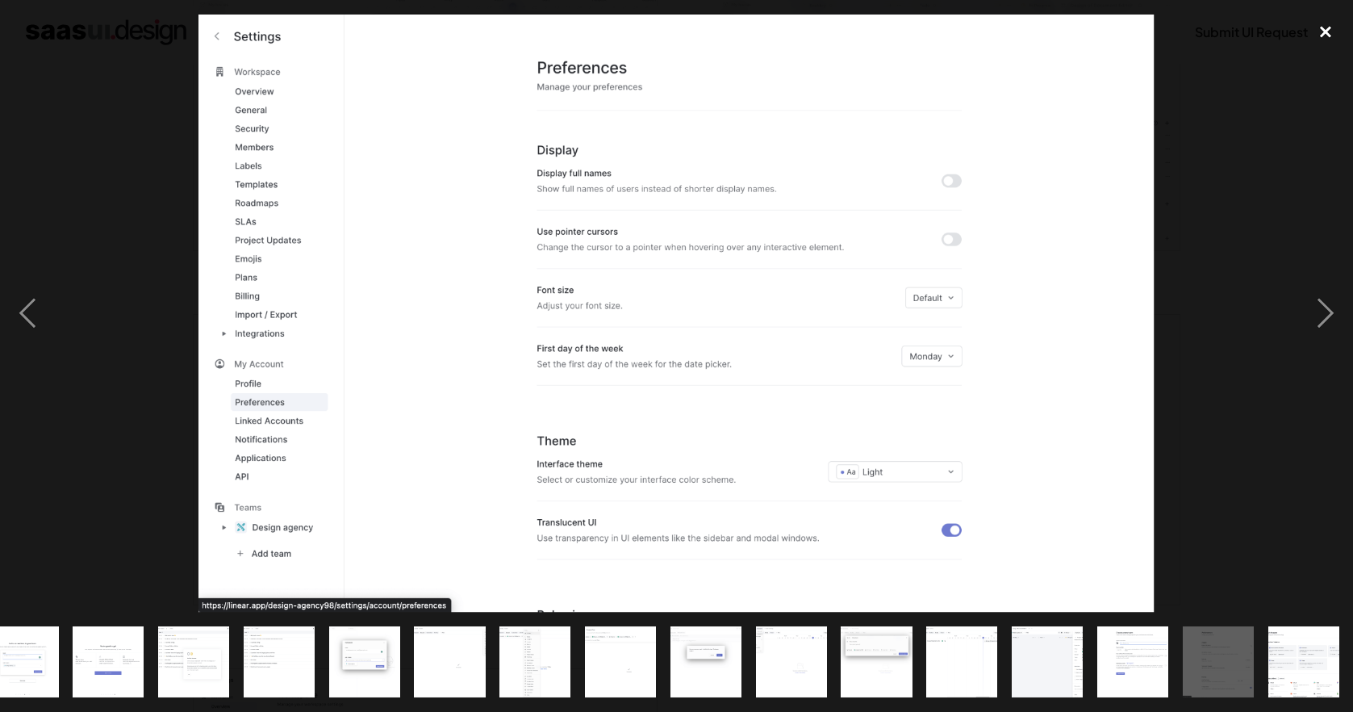
click at [1319, 20] on div "close lightbox" at bounding box center [1325, 32] width 55 height 35
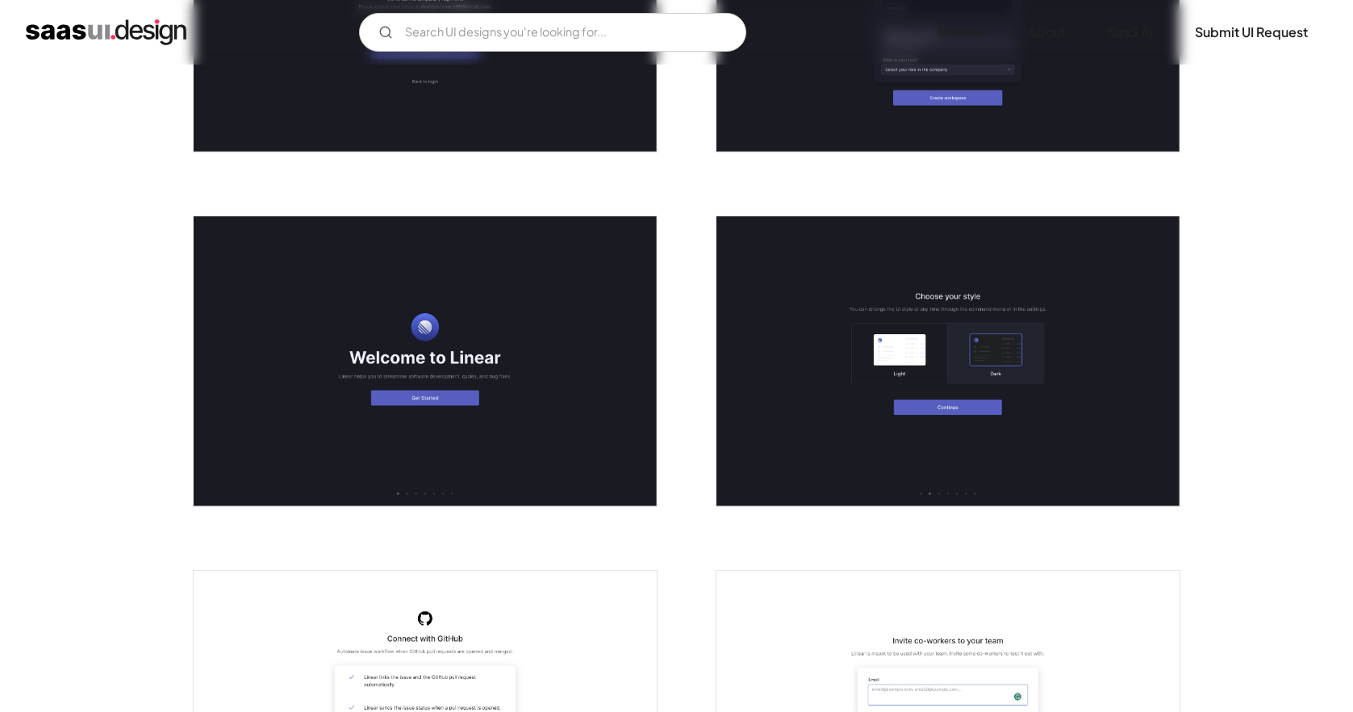
scroll to position [869, 0]
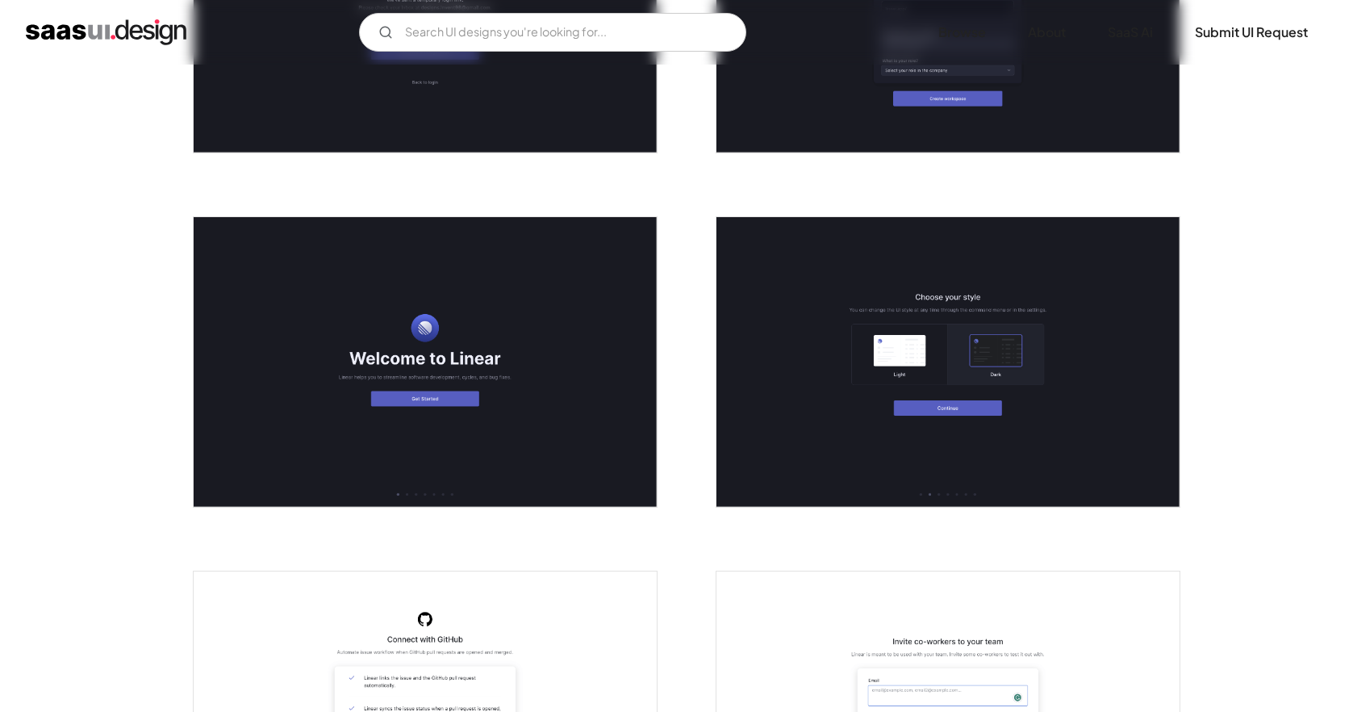
click at [873, 344] on img "open lightbox" at bounding box center [947, 362] width 463 height 290
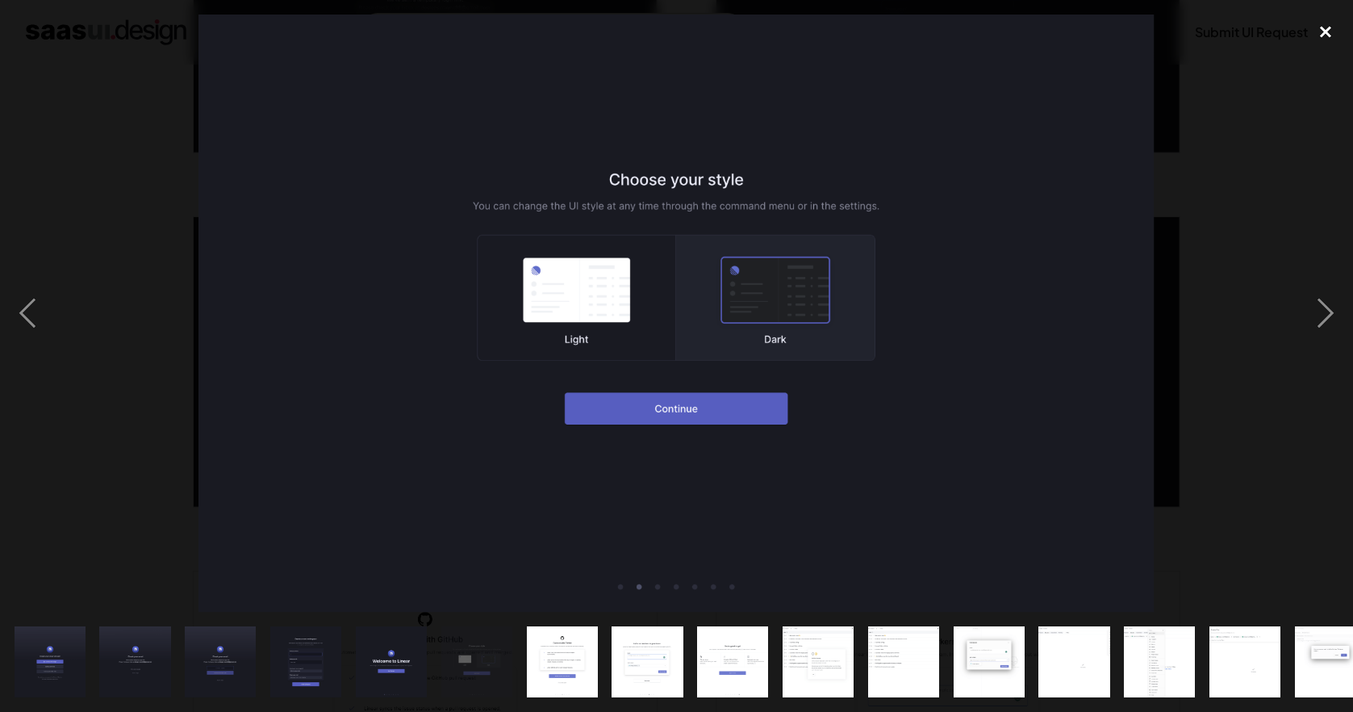
click at [1334, 31] on div "close lightbox" at bounding box center [1325, 32] width 55 height 35
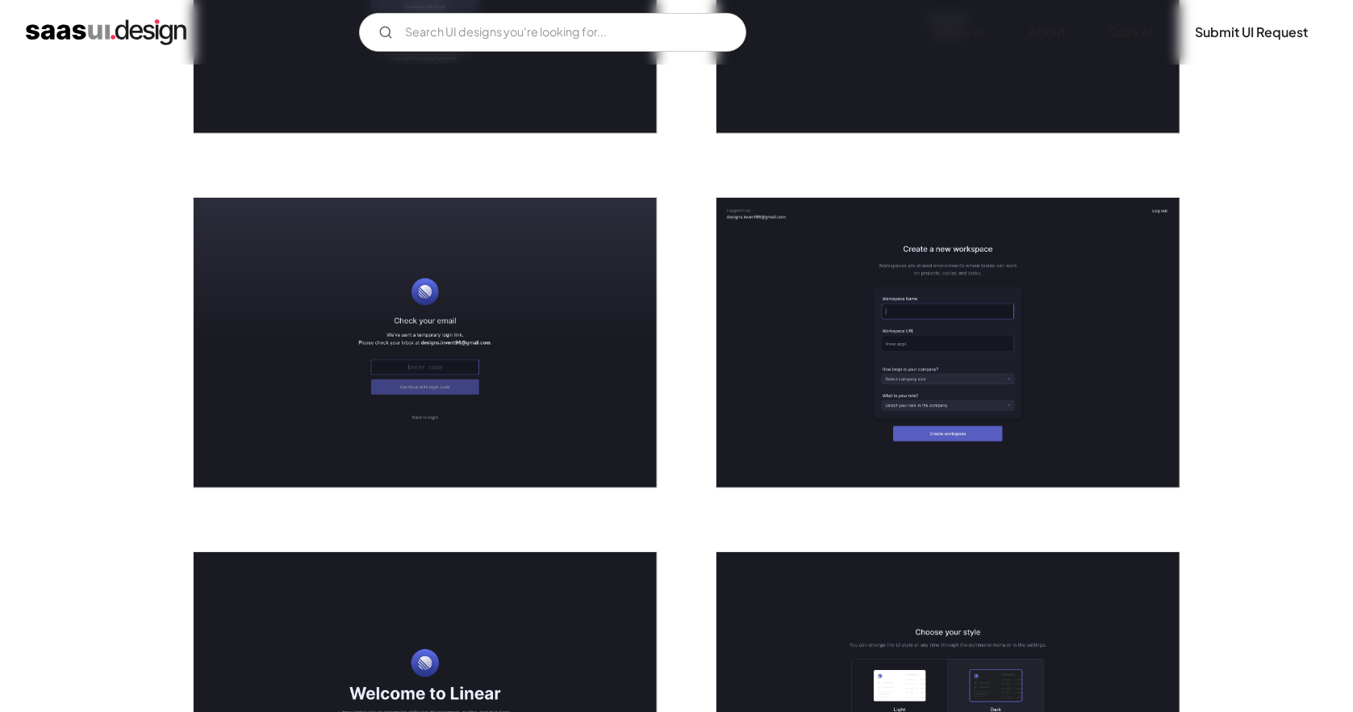
scroll to position [0, 0]
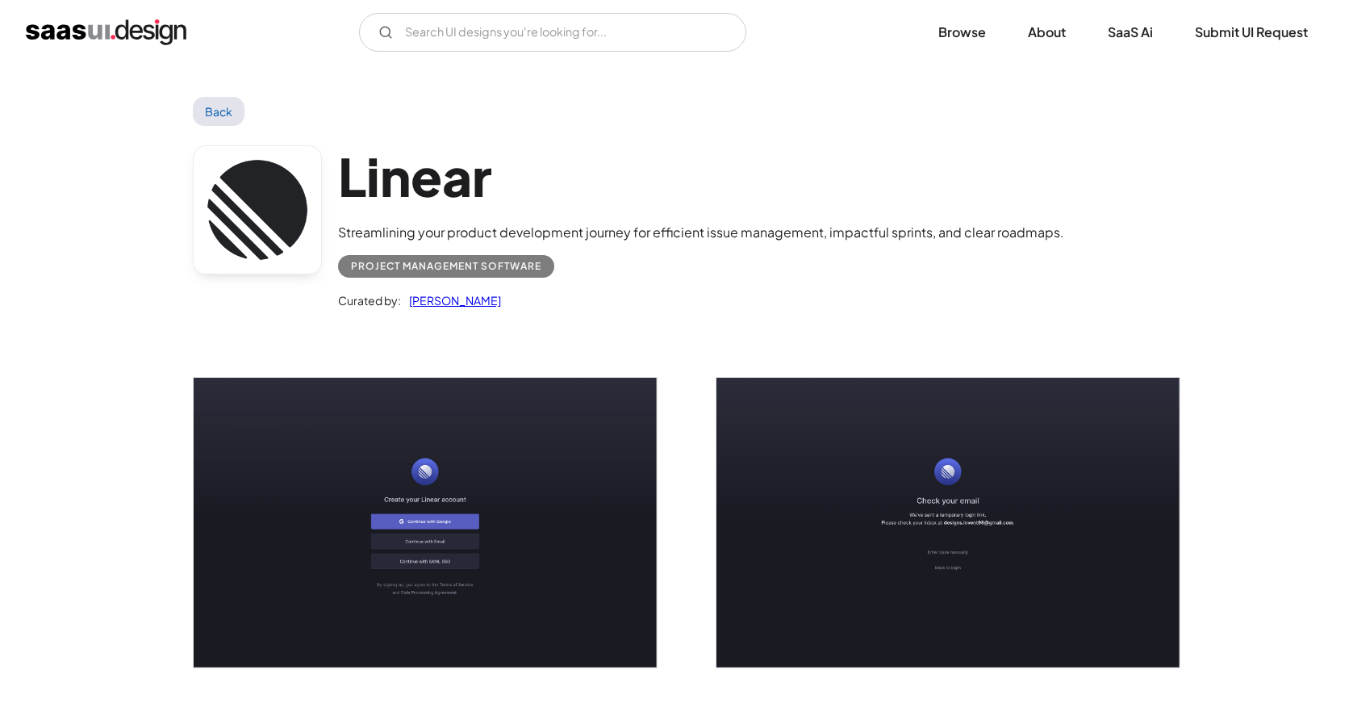
click at [205, 108] on link "Back" at bounding box center [219, 111] width 52 height 29
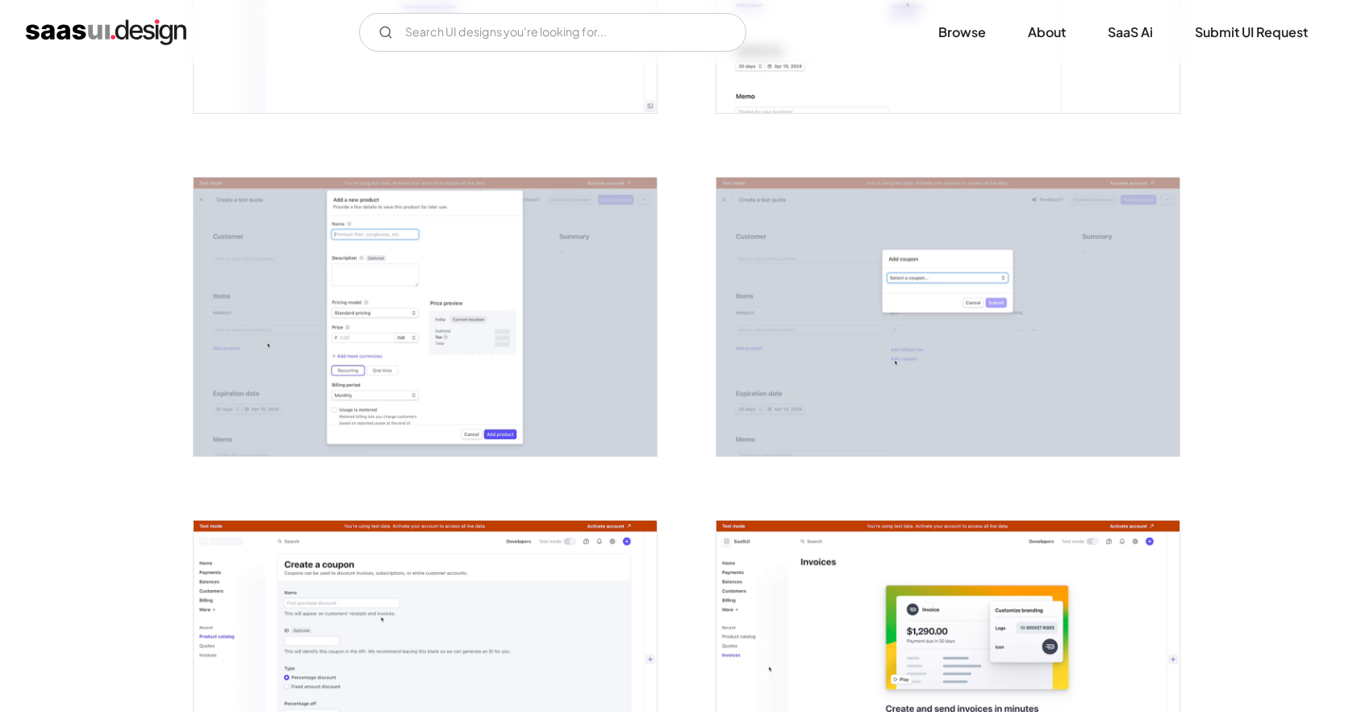
scroll to position [2738, 0]
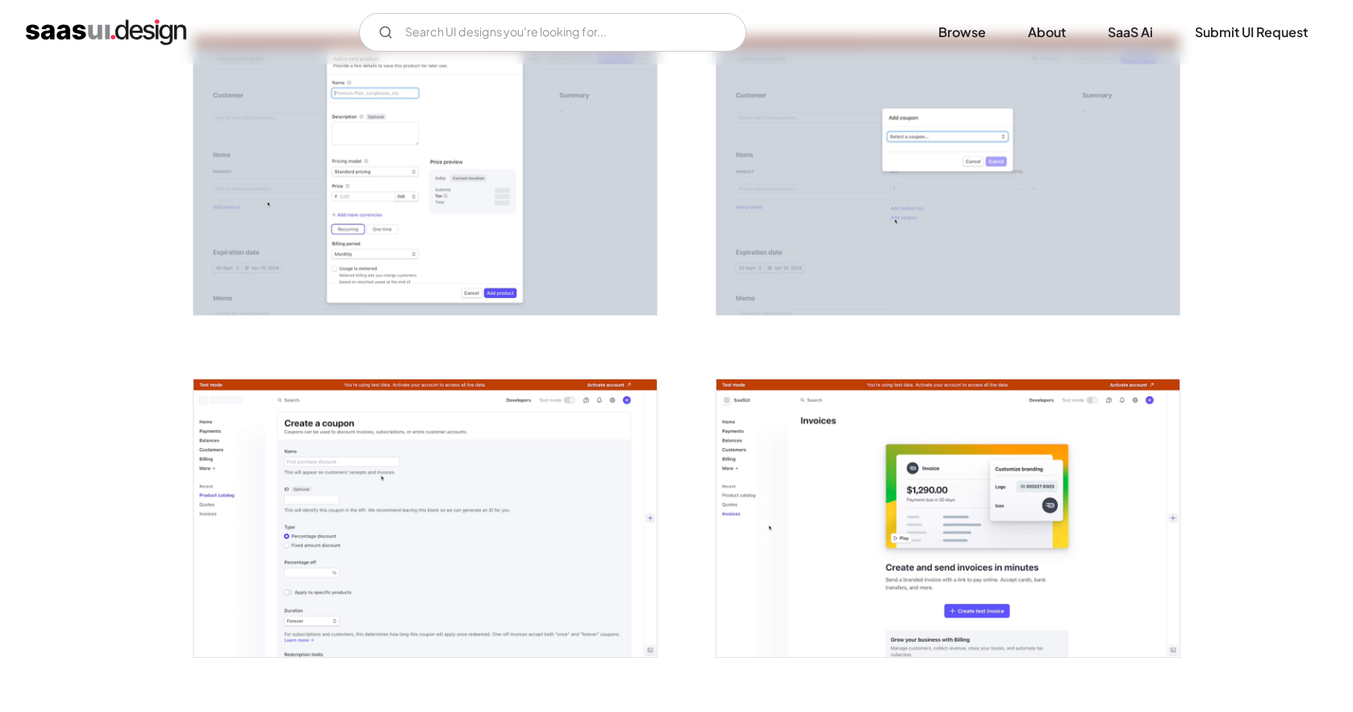
click at [566, 31] on input "Email Form" at bounding box center [552, 32] width 387 height 39
type input "modal"
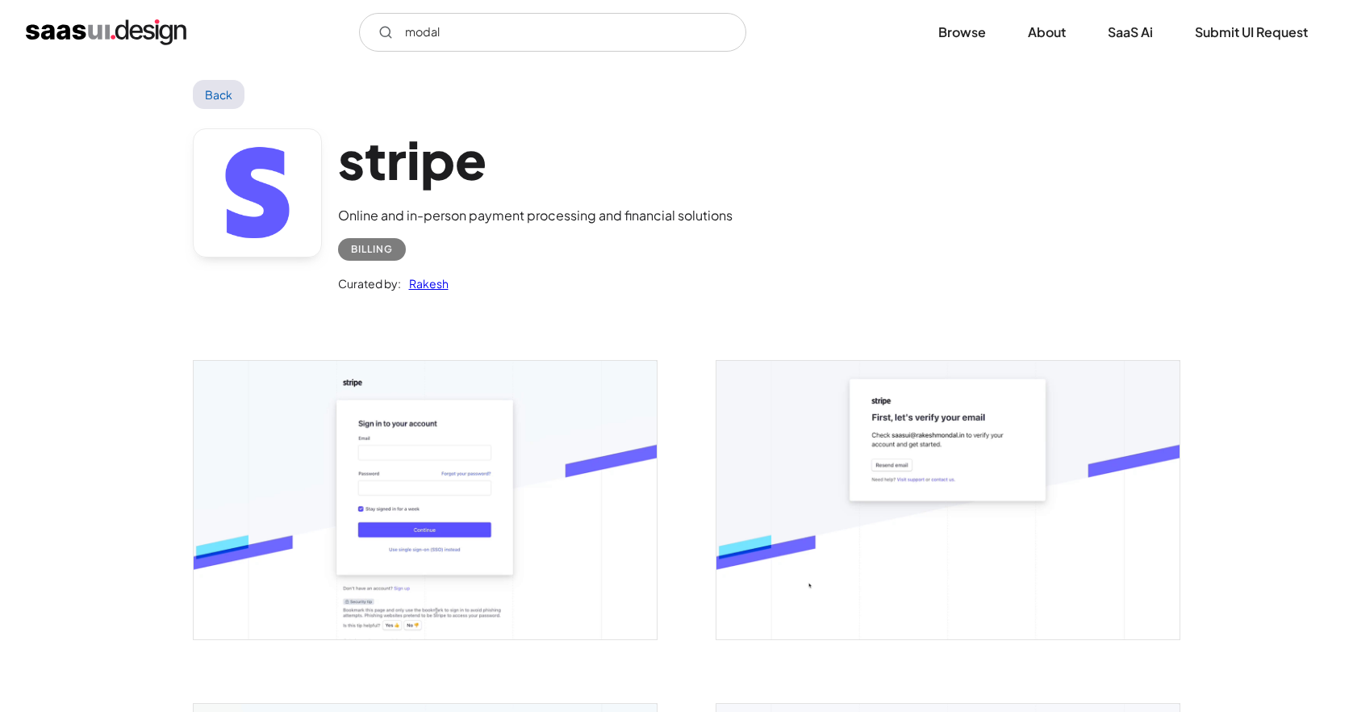
scroll to position [0, 0]
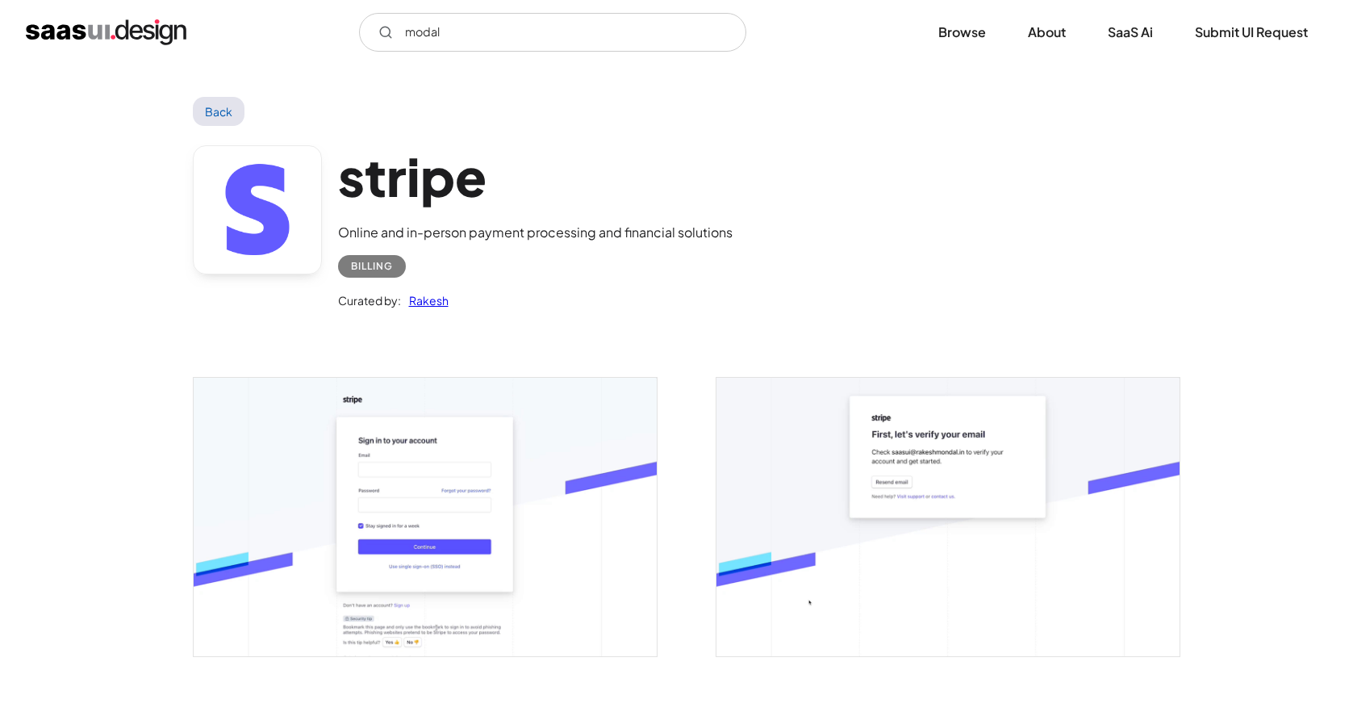
click at [216, 99] on link "Back" at bounding box center [219, 111] width 52 height 29
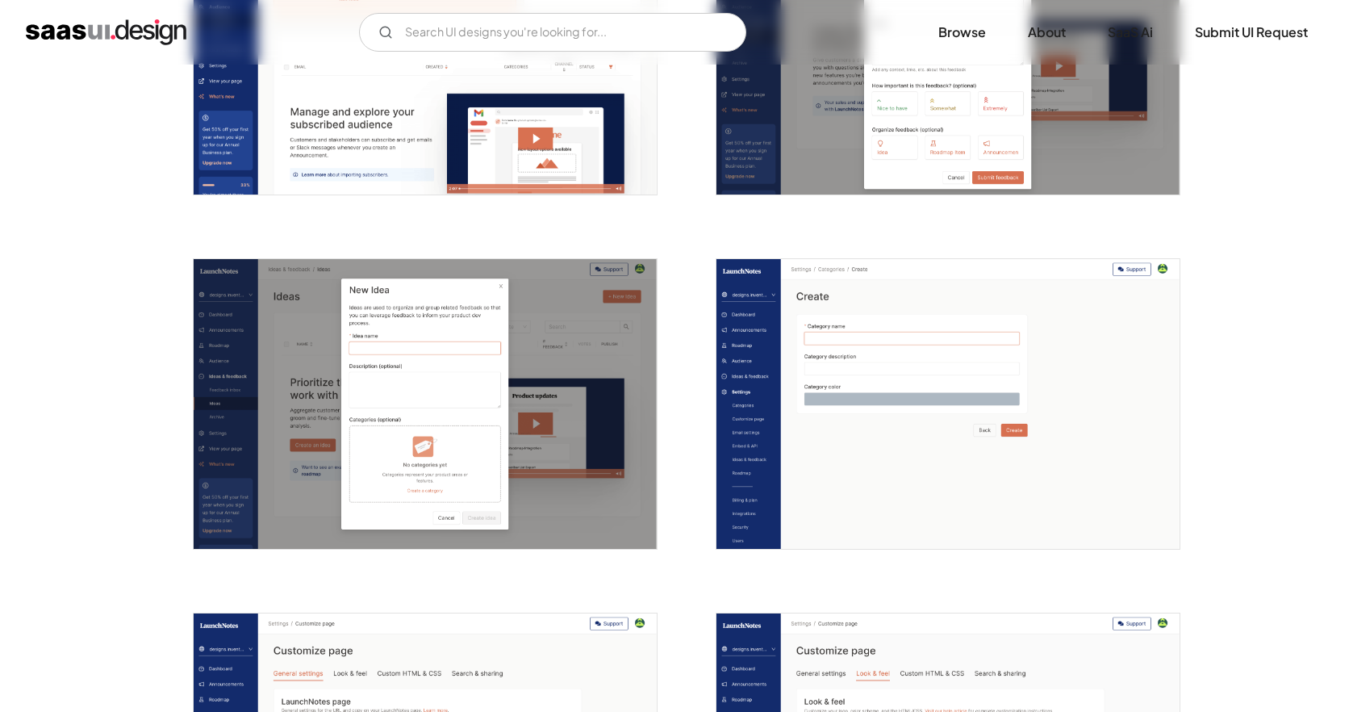
scroll to position [3321, 0]
click at [414, 316] on img "open lightbox" at bounding box center [425, 405] width 463 height 290
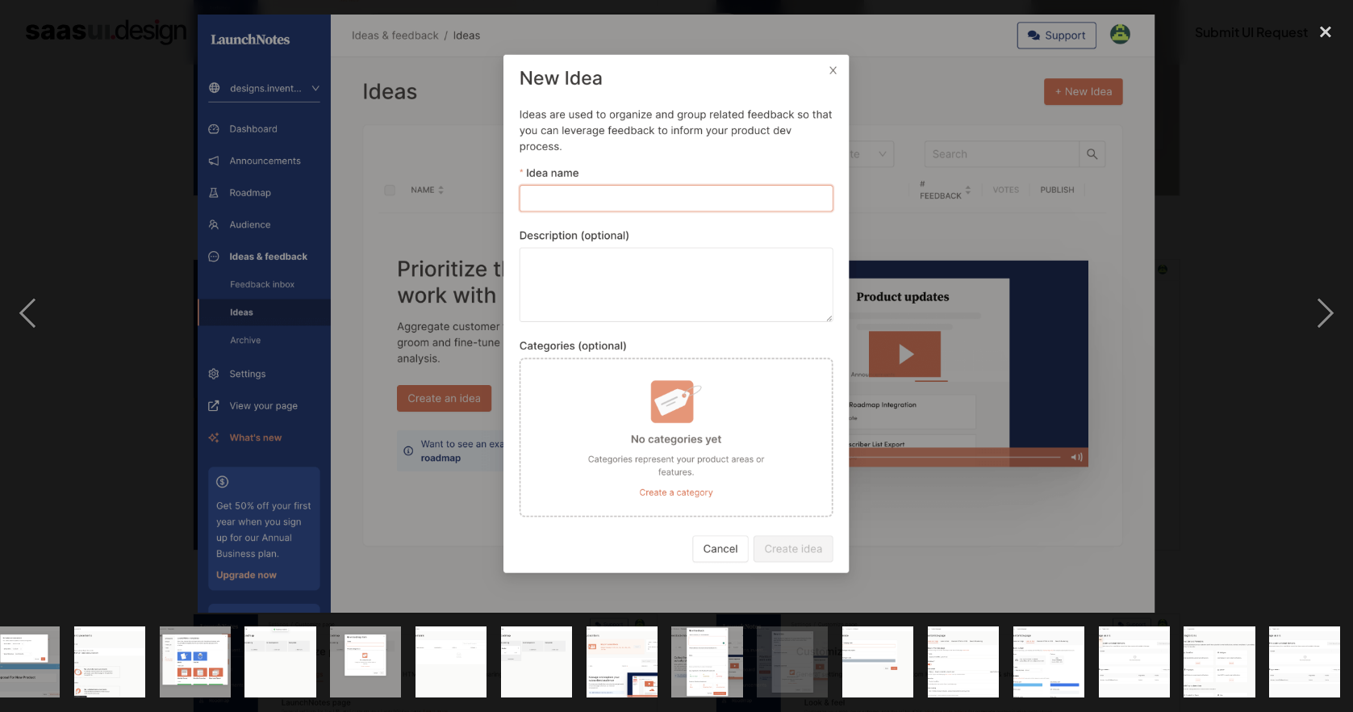
scroll to position [0, 795]
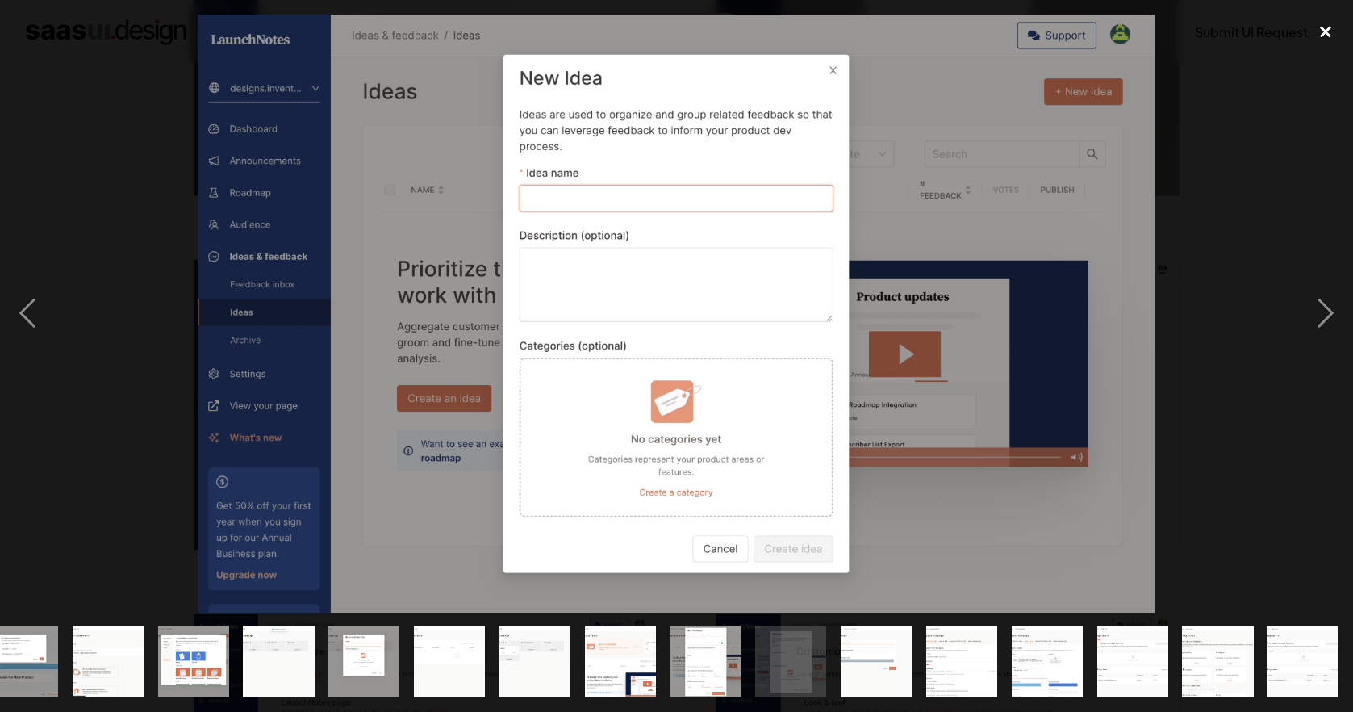
click at [1330, 29] on div "close lightbox" at bounding box center [1325, 32] width 55 height 35
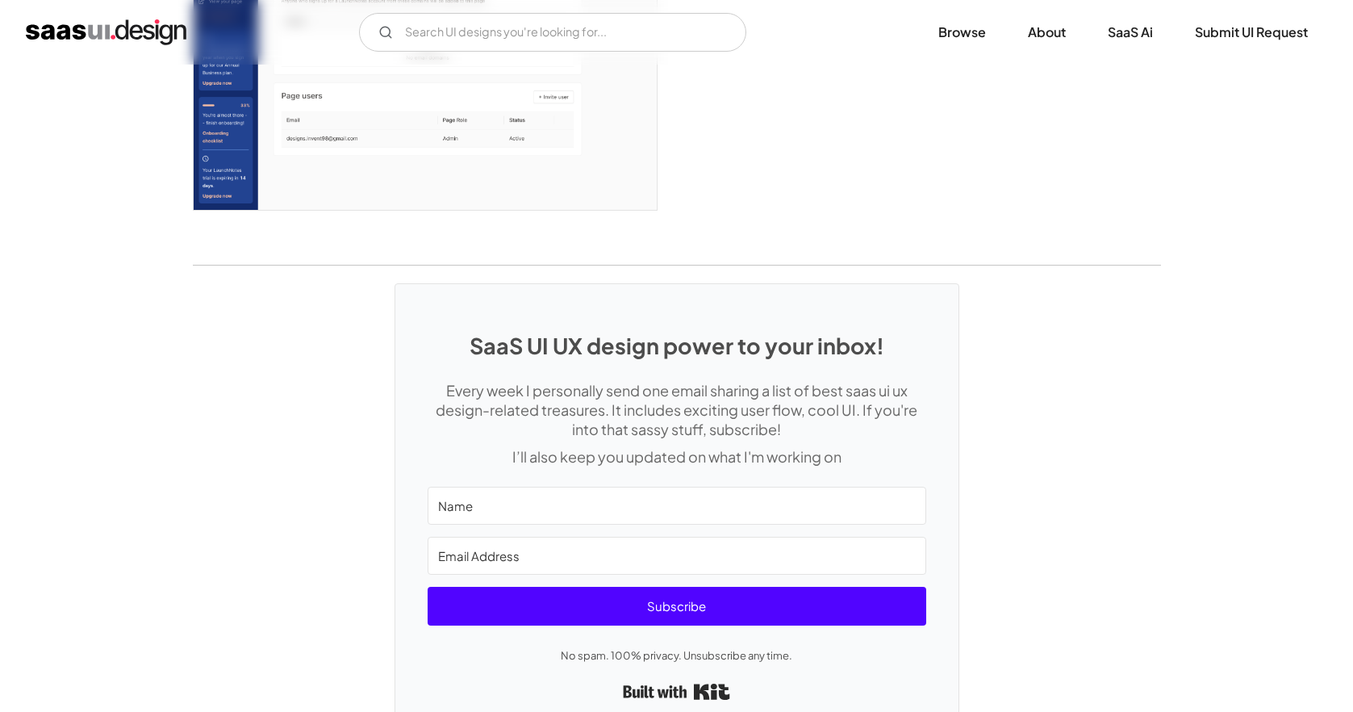
scroll to position [4806, 0]
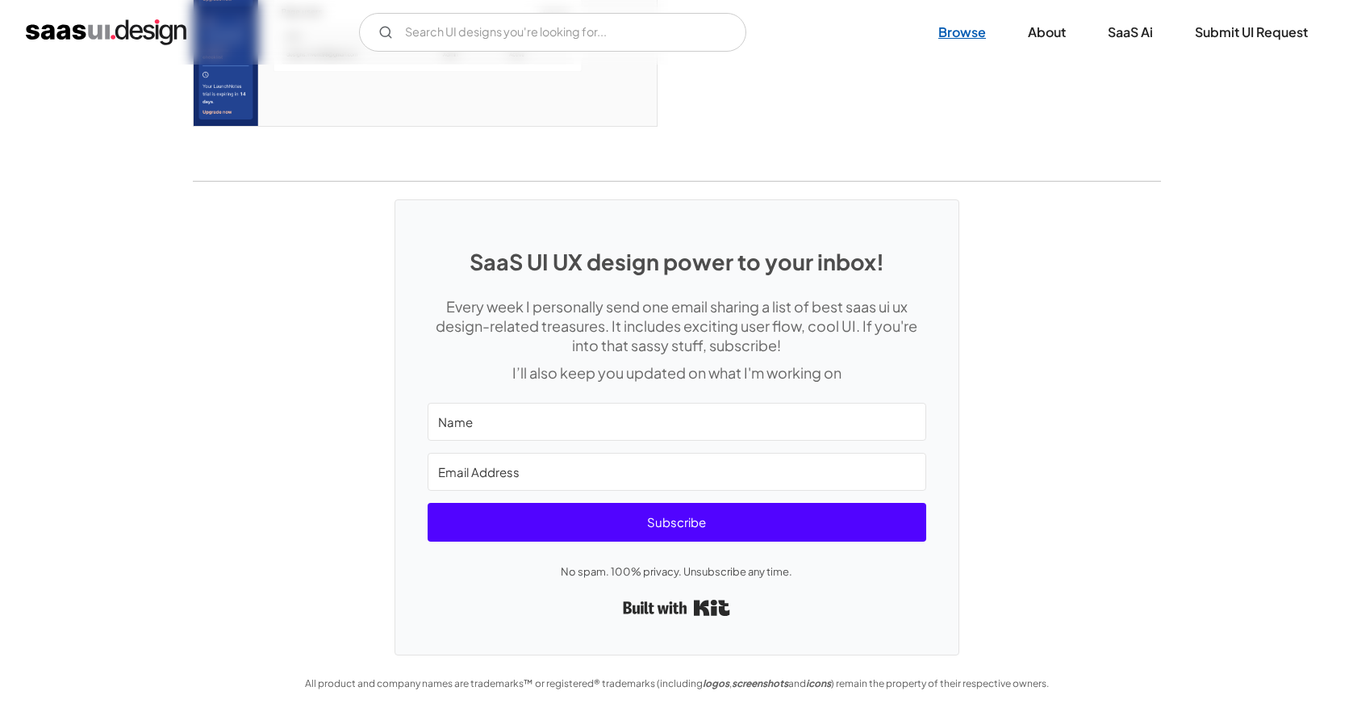
click at [978, 22] on link "Browse" at bounding box center [962, 32] width 86 height 35
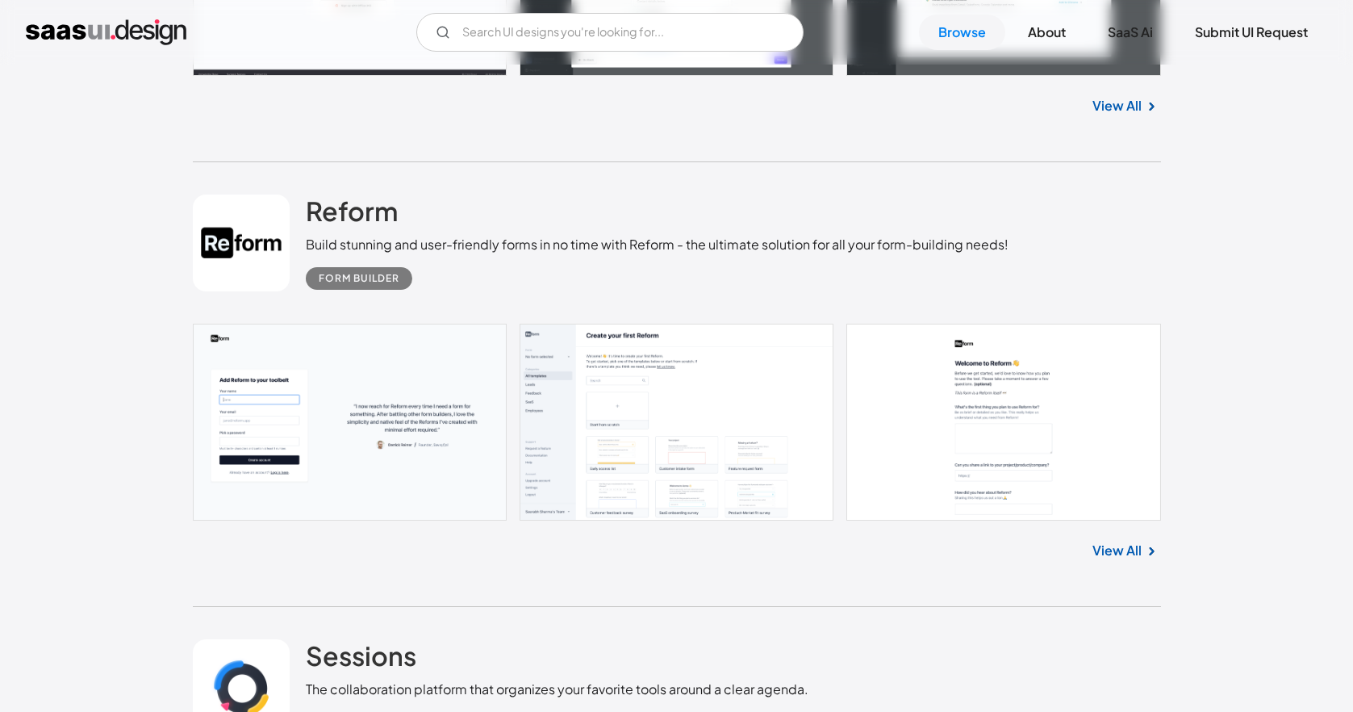
scroll to position [21692, 0]
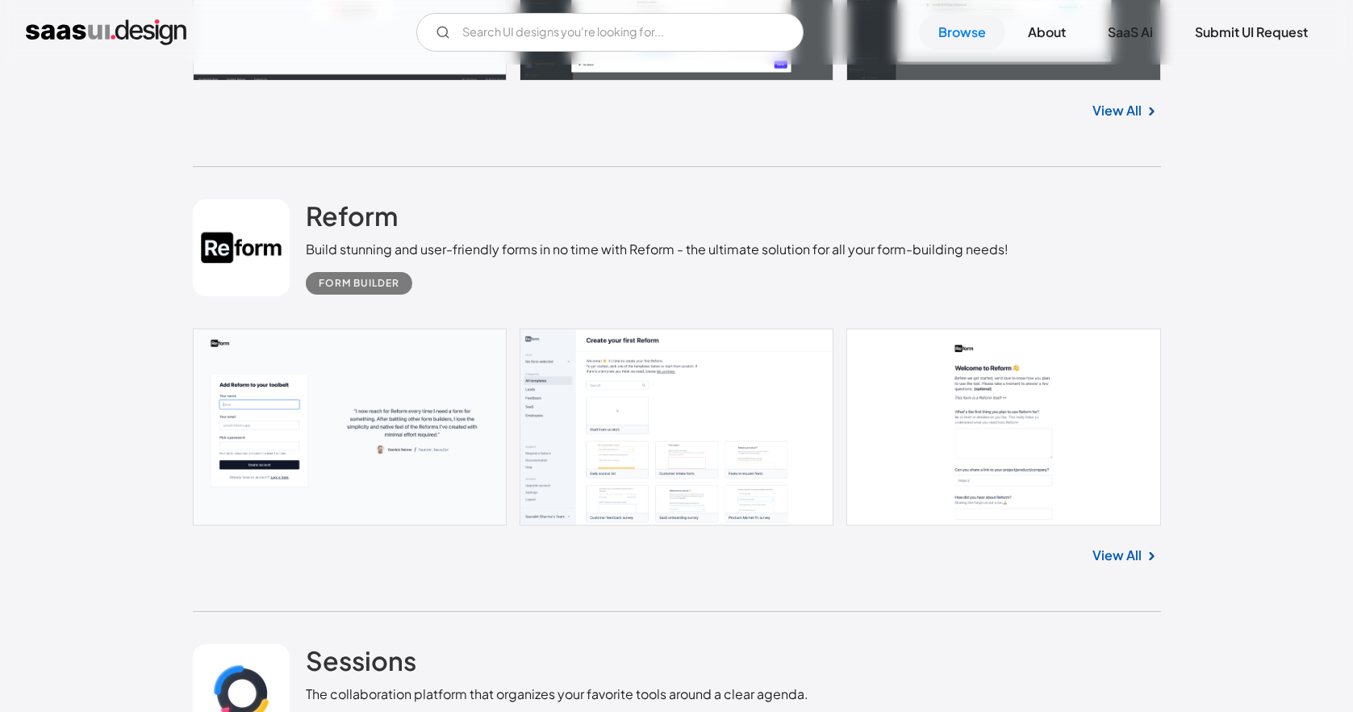
click at [660, 351] on link at bounding box center [677, 426] width 968 height 197
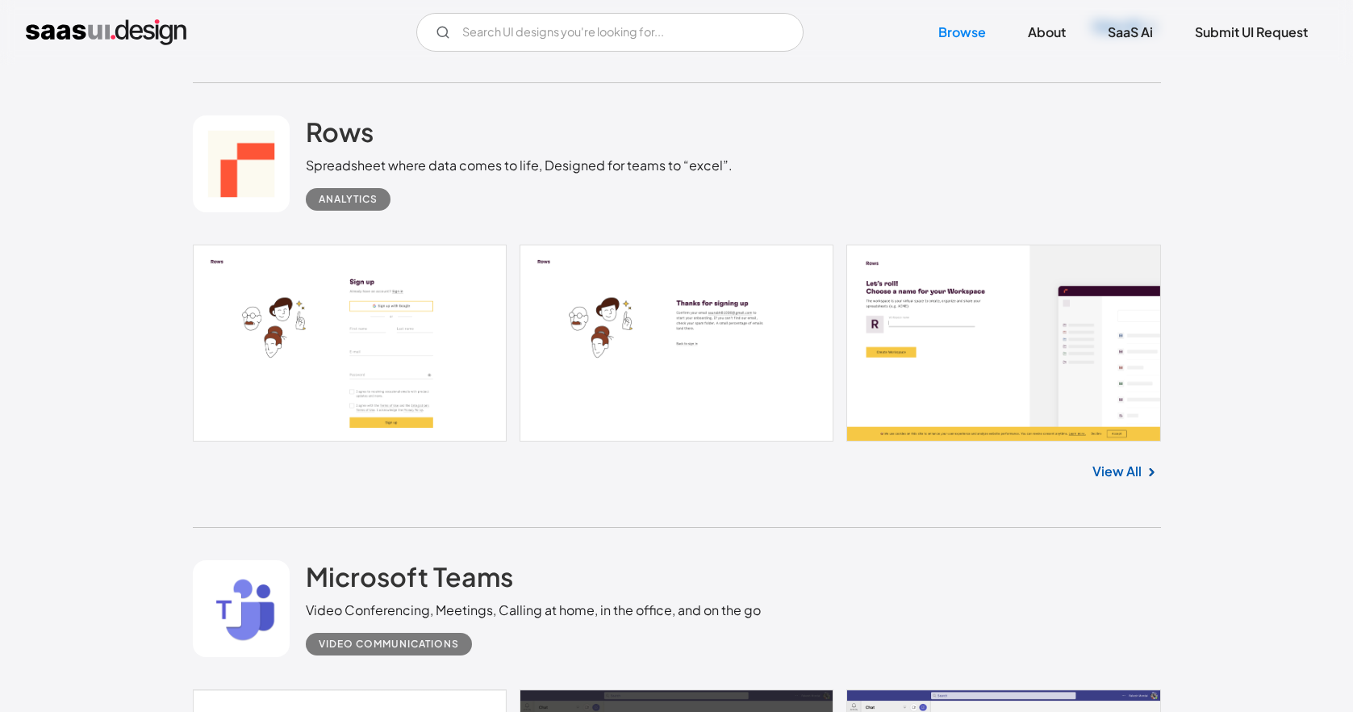
scroll to position [24725, 0]
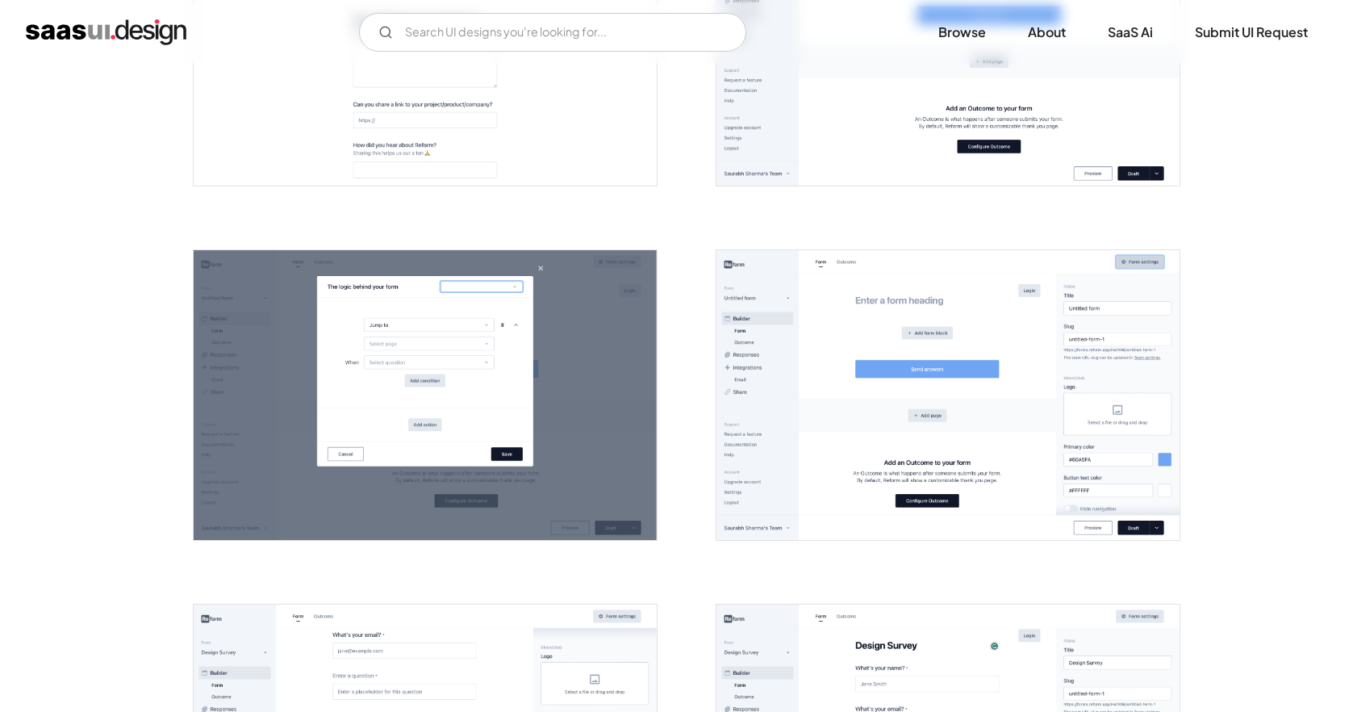
scroll to position [935, 0]
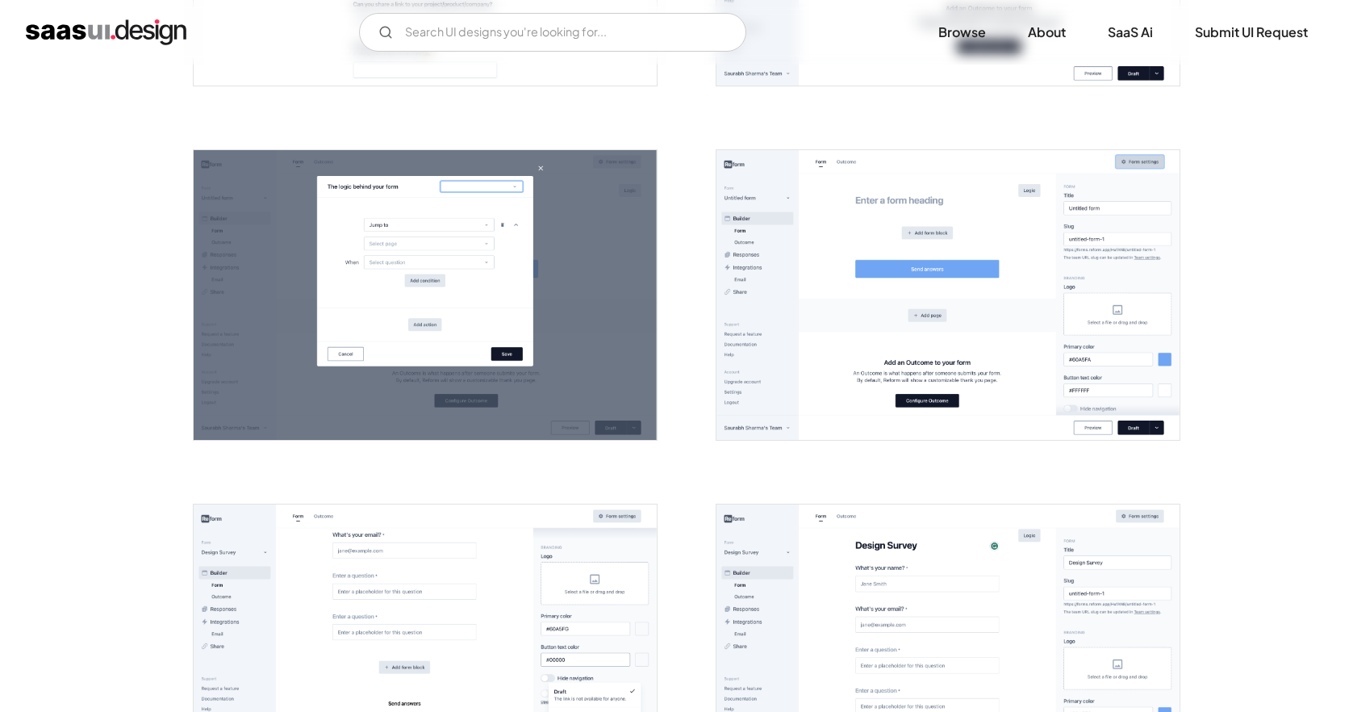
click at [339, 232] on img "open lightbox" at bounding box center [425, 295] width 463 height 290
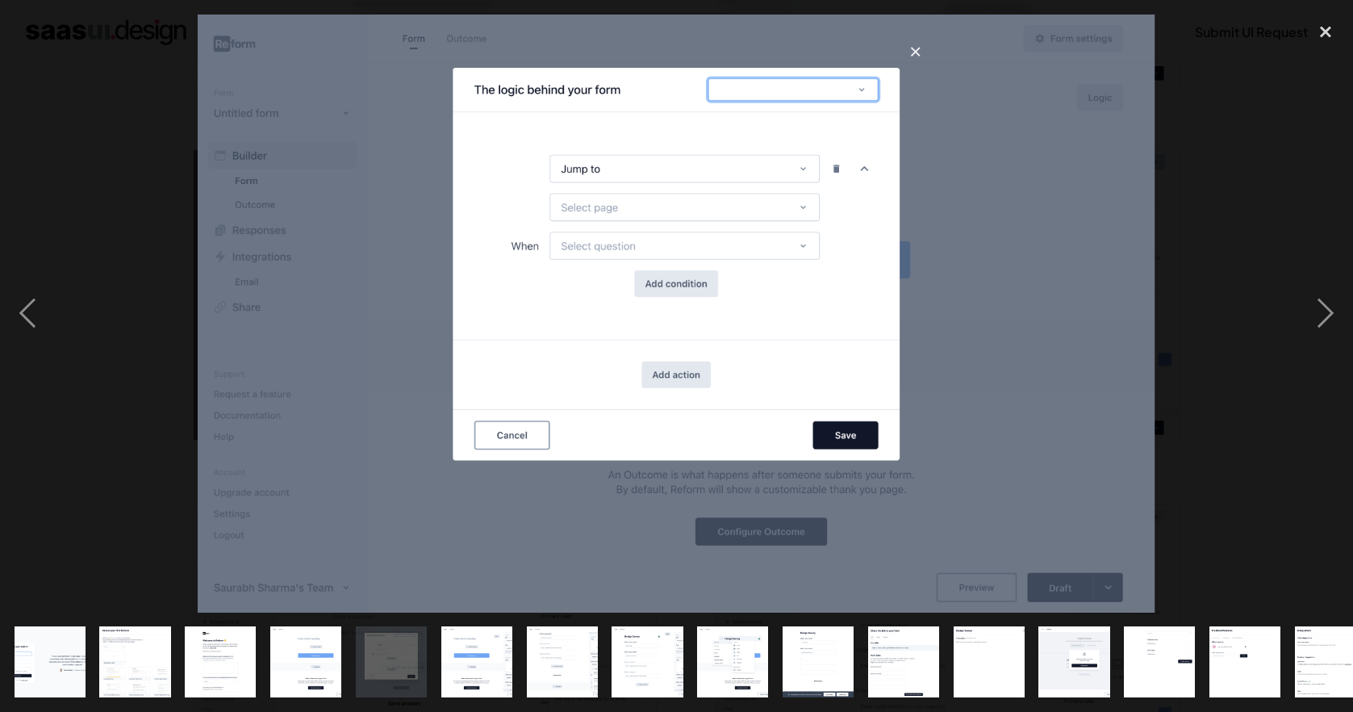
click at [1174, 223] on div at bounding box center [676, 314] width 1353 height 598
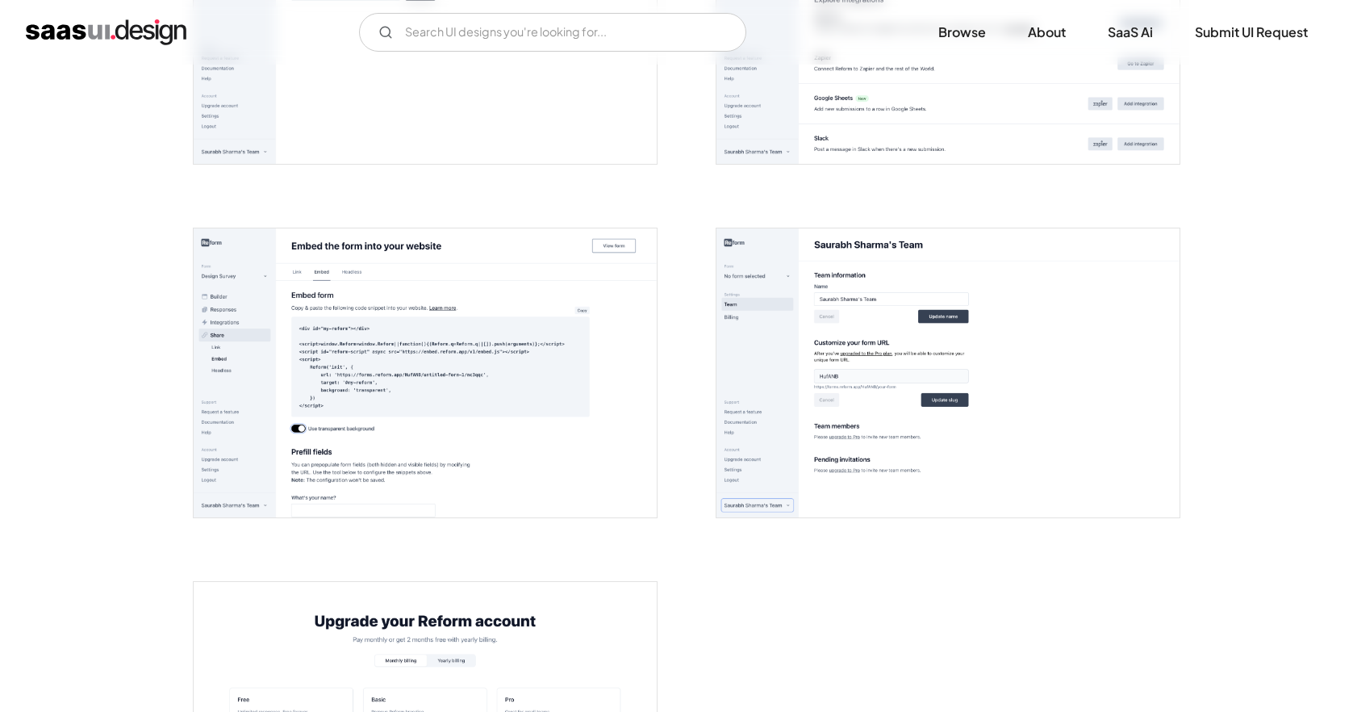
scroll to position [3246, 0]
